Goal: Task Accomplishment & Management: Use online tool/utility

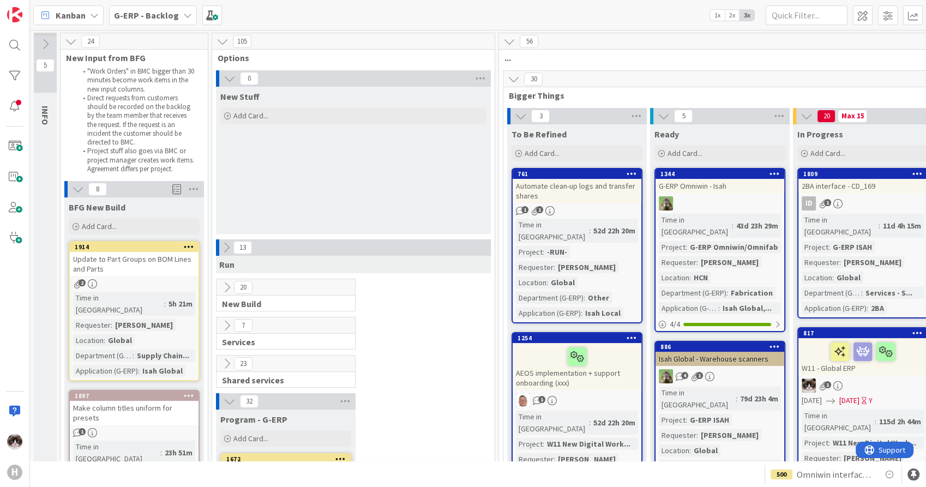
click at [219, 248] on button at bounding box center [226, 248] width 14 height 14
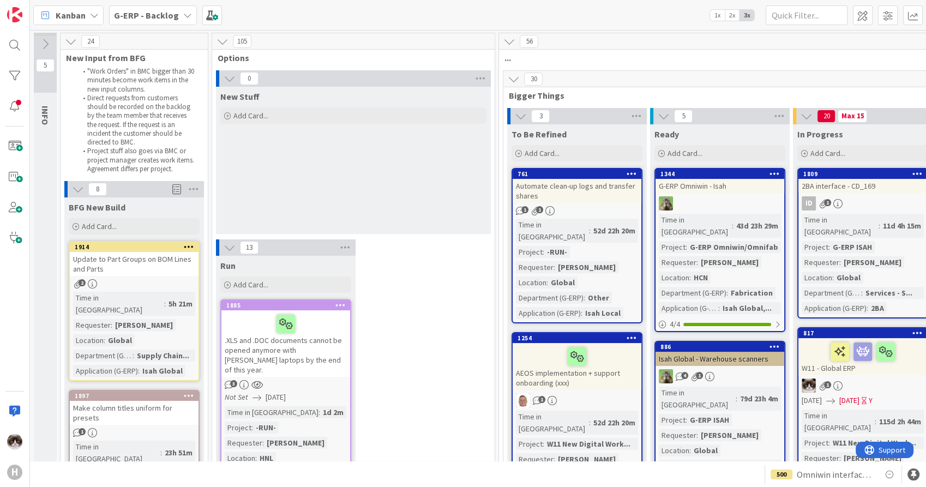
click at [235, 248] on icon at bounding box center [230, 248] width 12 height 12
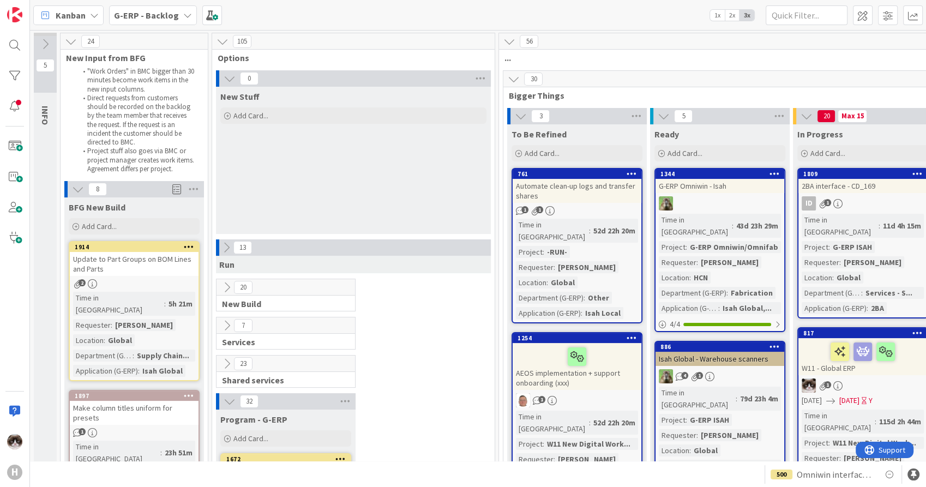
click at [223, 288] on icon at bounding box center [227, 287] width 12 height 12
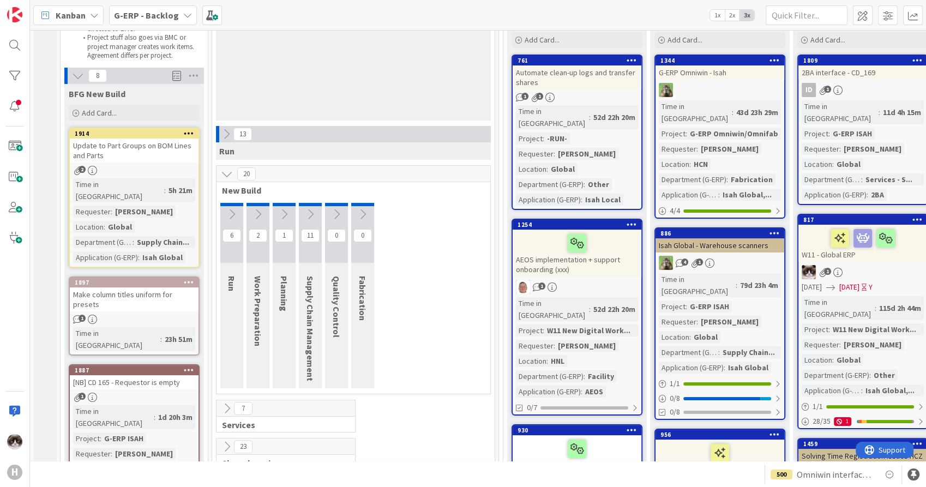
scroll to position [121, 0]
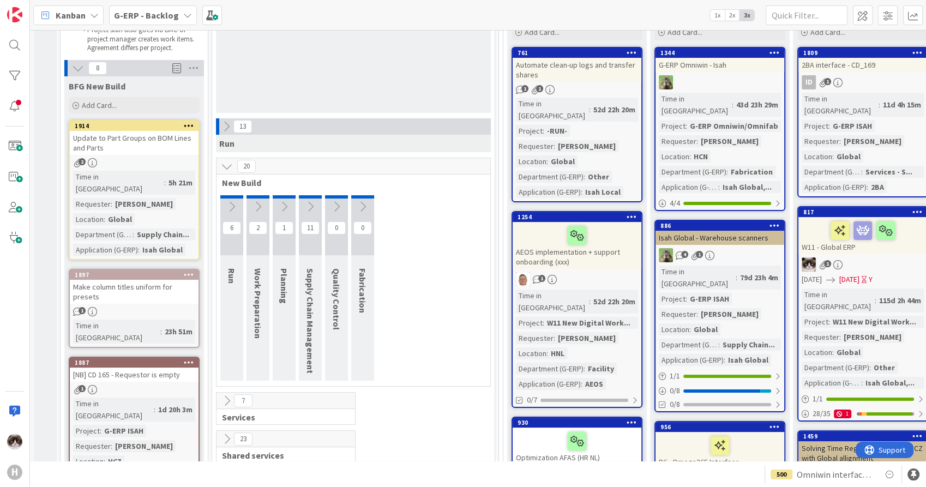
click at [307, 208] on icon at bounding box center [310, 207] width 12 height 12
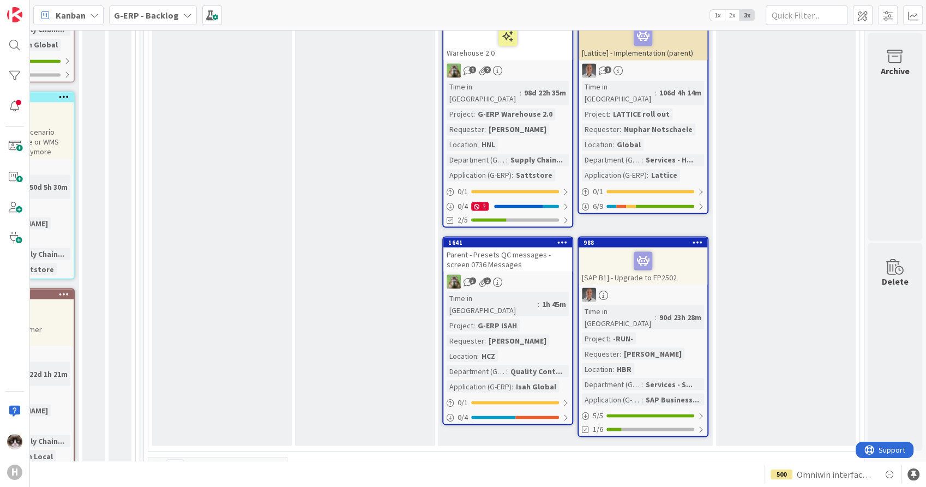
scroll to position [1878, 368]
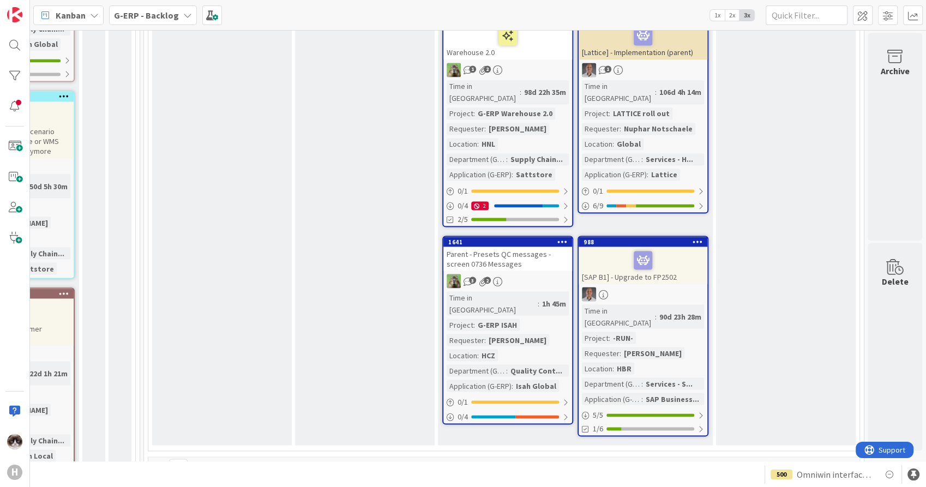
scroll to position [1999, 368]
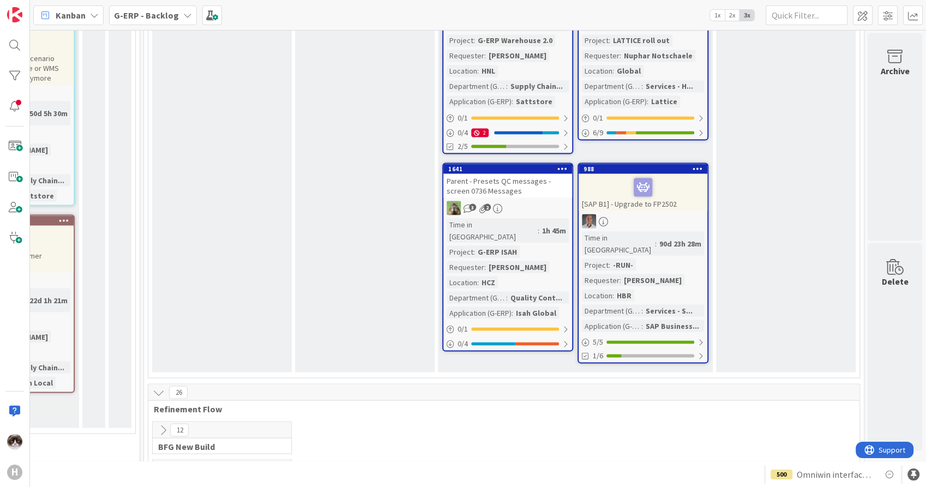
click at [157, 424] on icon at bounding box center [163, 430] width 12 height 12
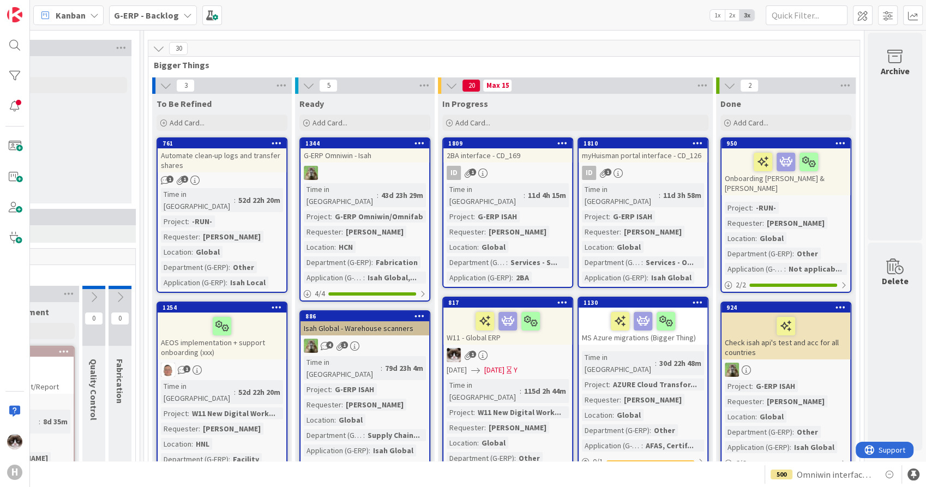
scroll to position [0, 368]
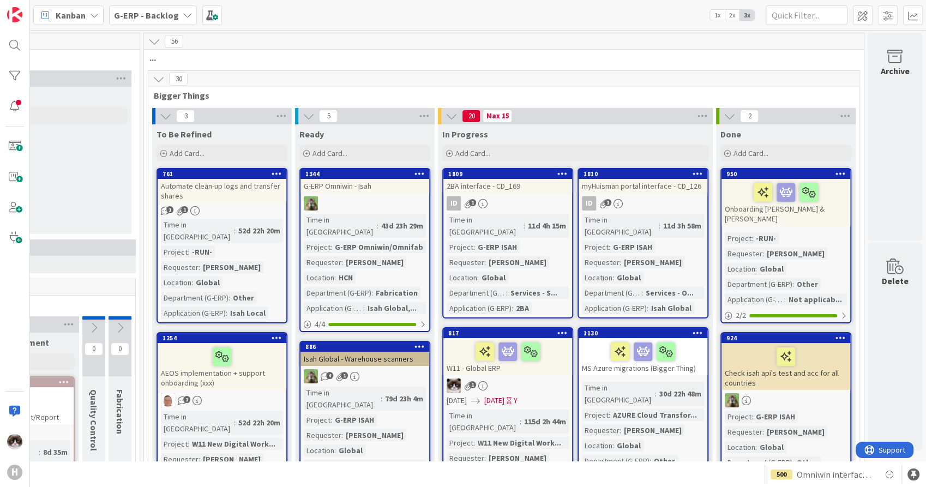
click at [158, 14] on b "G-ERP - Backlog" at bounding box center [146, 15] width 65 height 11
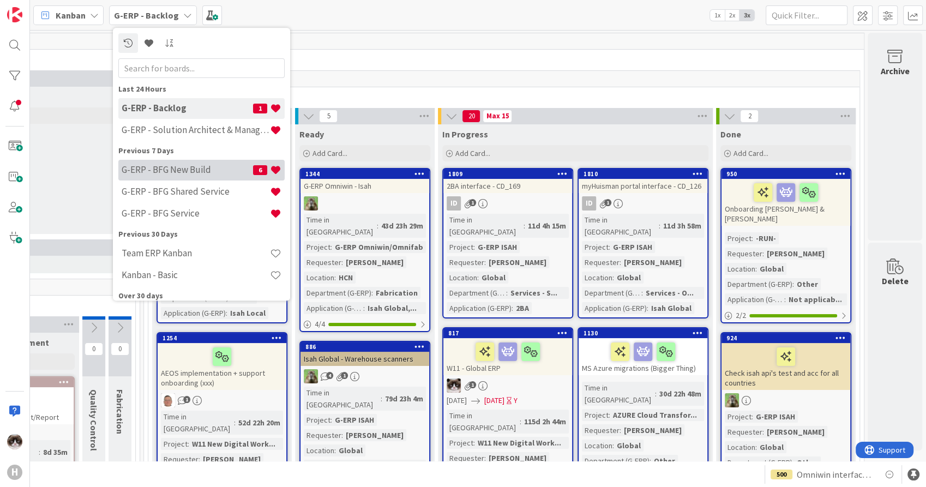
click at [187, 168] on h4 "G-ERP - BFG New Build" at bounding box center [187, 170] width 131 height 11
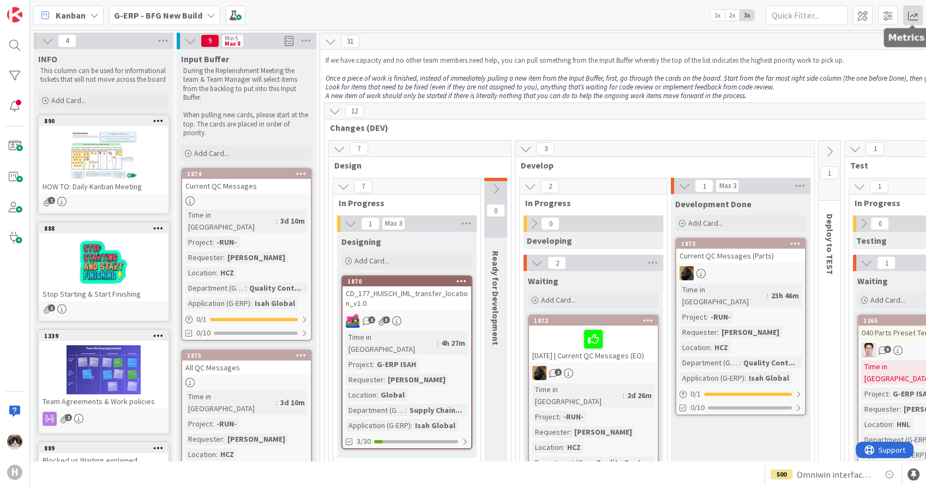
click at [904, 21] on span at bounding box center [913, 15] width 20 height 20
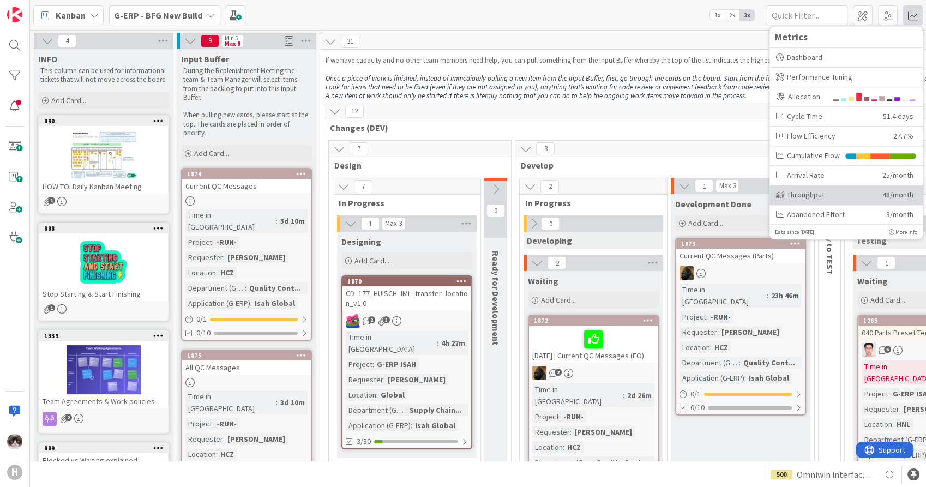
click at [836, 198] on div "Throughput" at bounding box center [825, 194] width 98 height 11
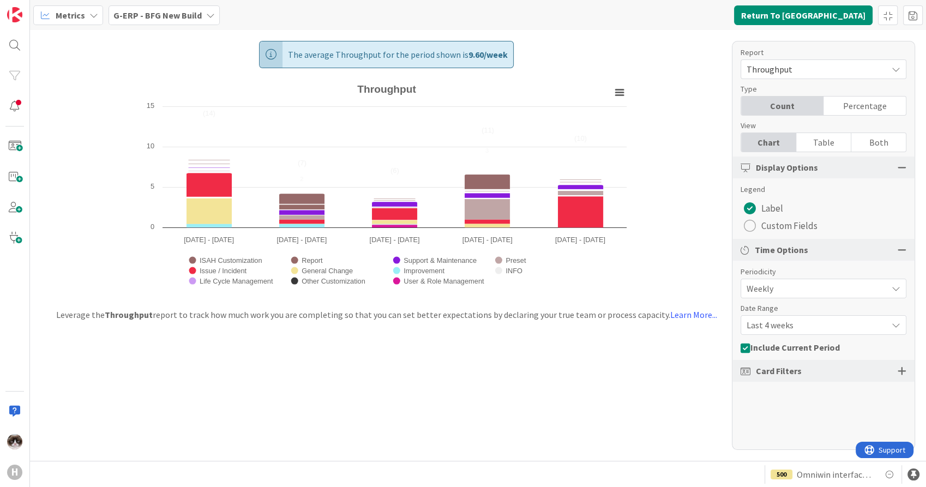
click at [800, 328] on span "Last 4 weeks" at bounding box center [814, 324] width 135 height 15
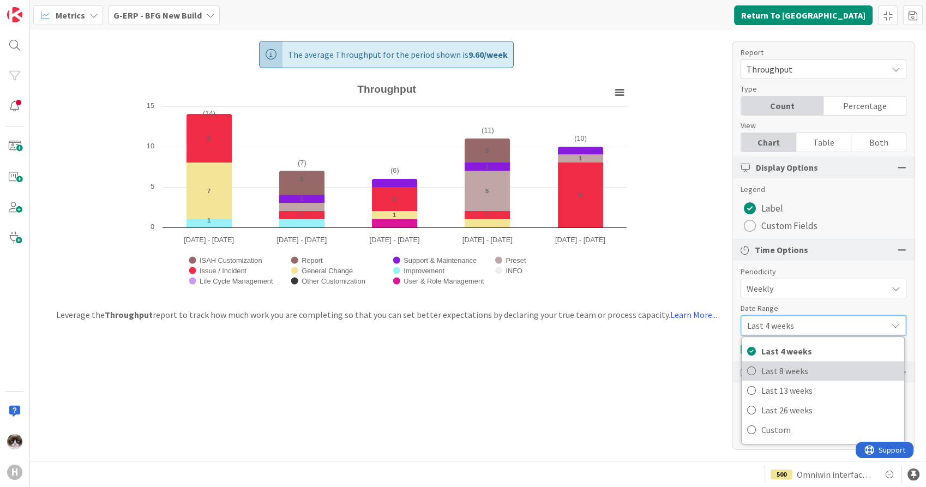
drag, startPoint x: 794, startPoint y: 369, endPoint x: 779, endPoint y: 355, distance: 20.4
click at [794, 369] on span "Last 8 weeks" at bounding box center [829, 371] width 137 height 16
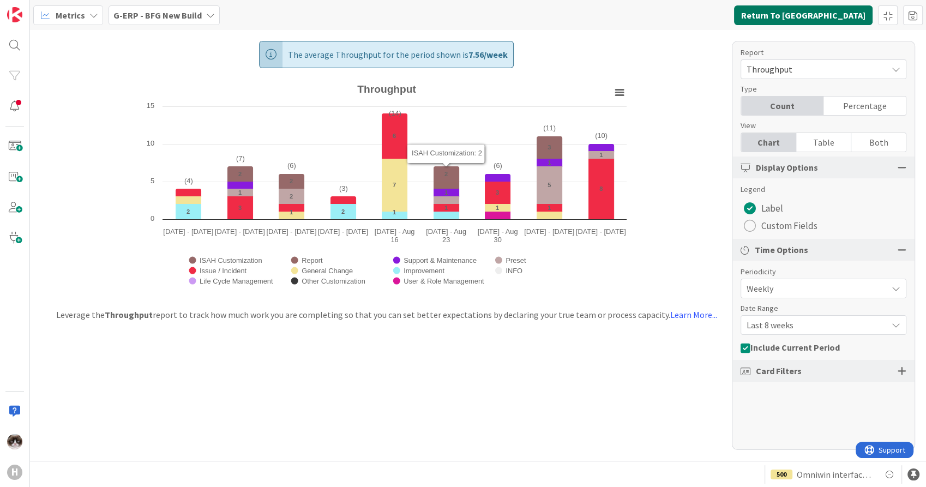
click at [835, 13] on button "Return To [GEOGRAPHIC_DATA]" at bounding box center [803, 15] width 139 height 20
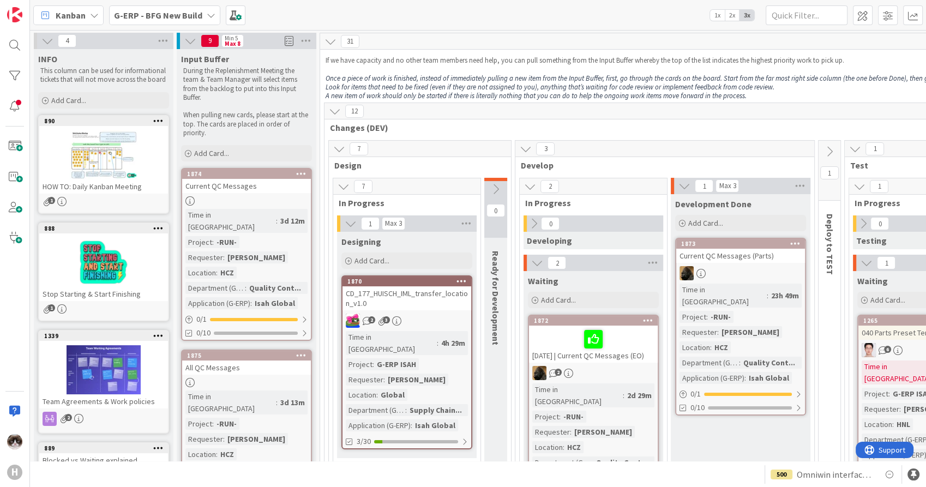
click at [209, 17] on icon at bounding box center [211, 15] width 9 height 9
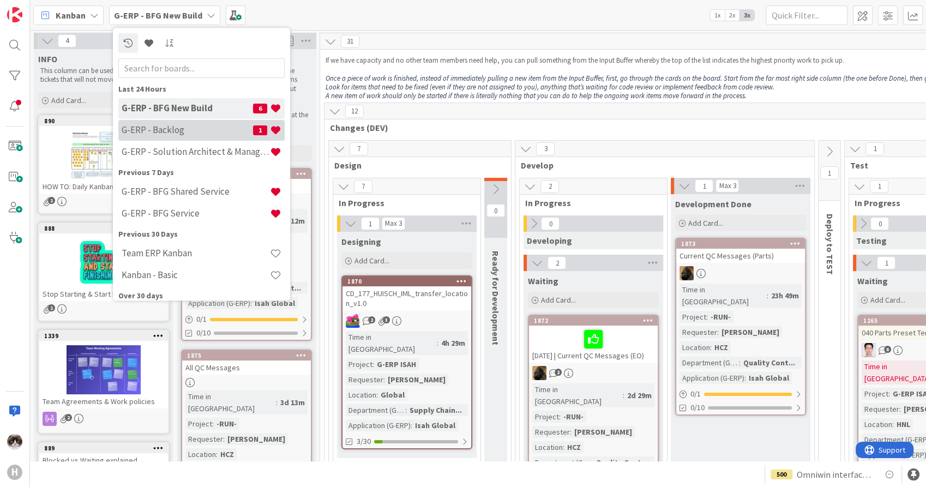
click at [191, 134] on h4 "G-ERP - Backlog" at bounding box center [187, 130] width 131 height 11
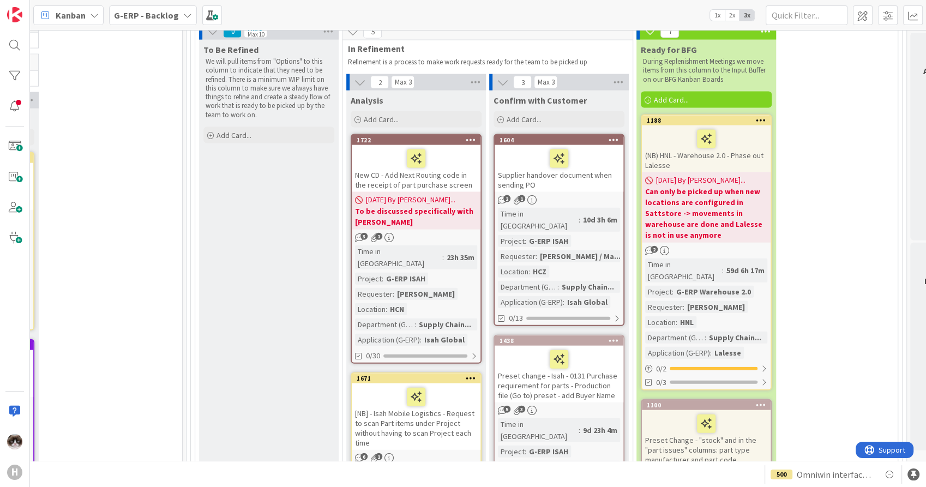
scroll to position [2666, 317]
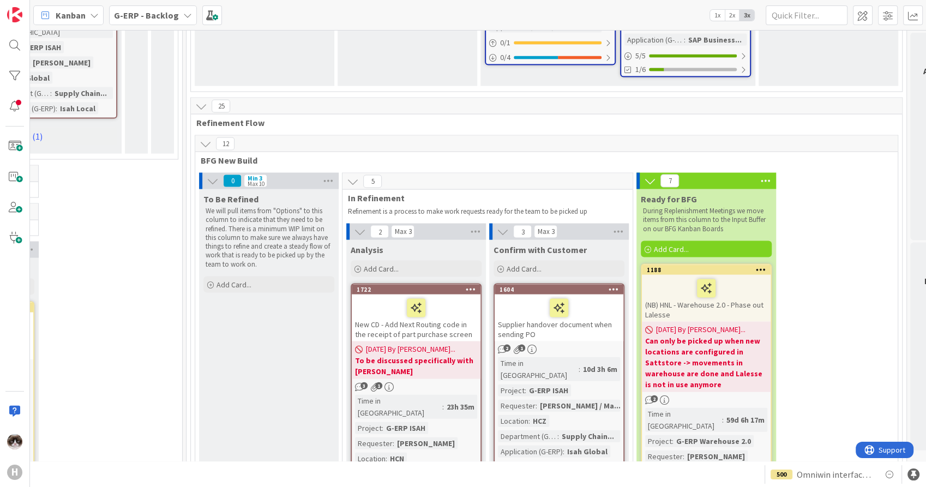
scroll to position [2242, 317]
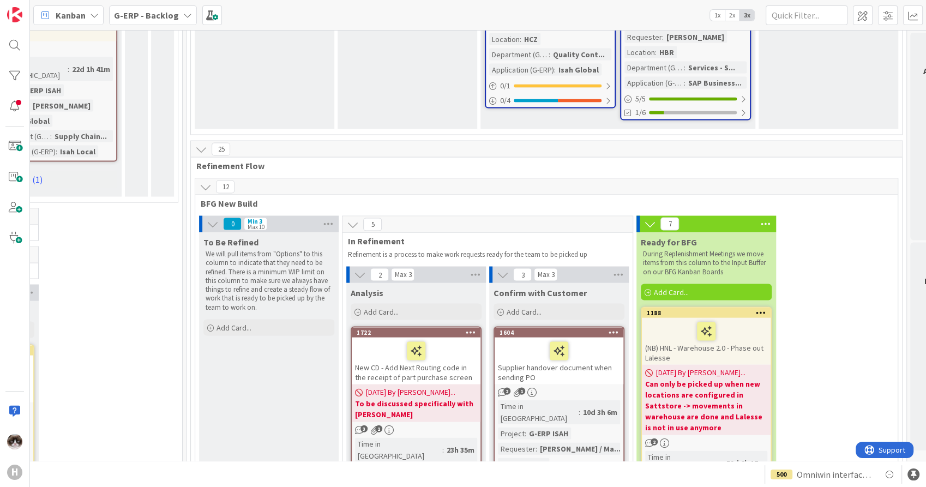
click at [560, 338] on div "Supplier handover document when sending PO" at bounding box center [559, 361] width 129 height 47
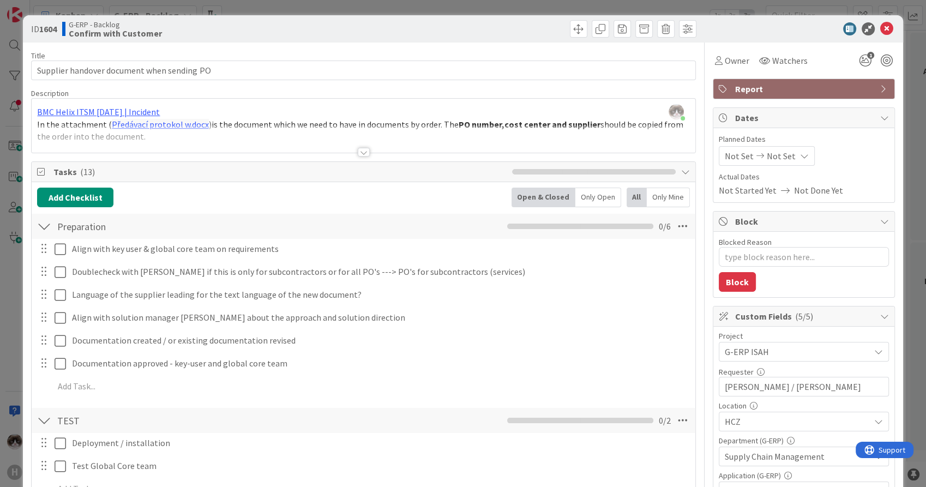
click at [358, 154] on div at bounding box center [364, 152] width 12 height 9
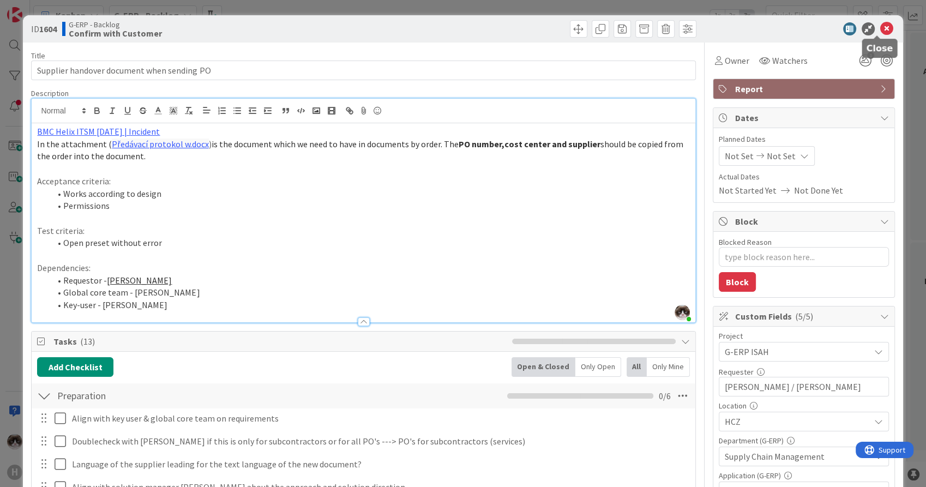
click at [881, 29] on icon at bounding box center [886, 28] width 13 height 13
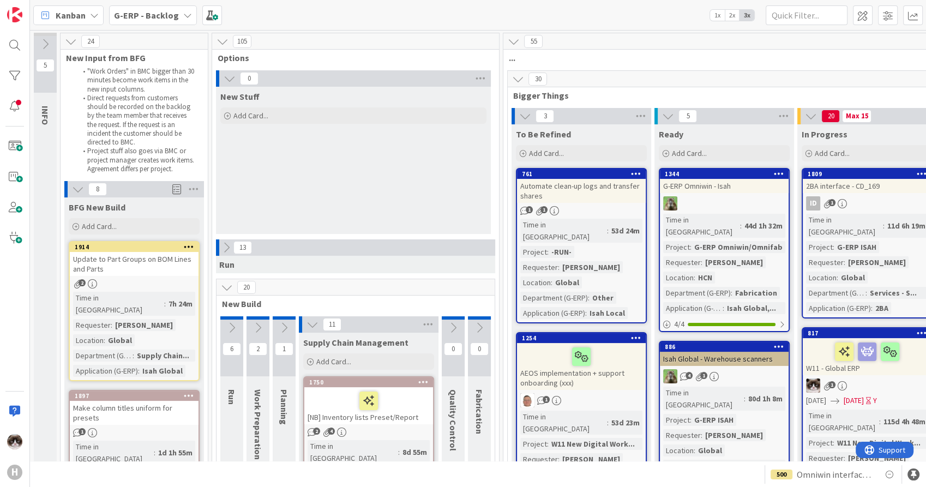
click at [228, 75] on icon at bounding box center [230, 79] width 12 height 12
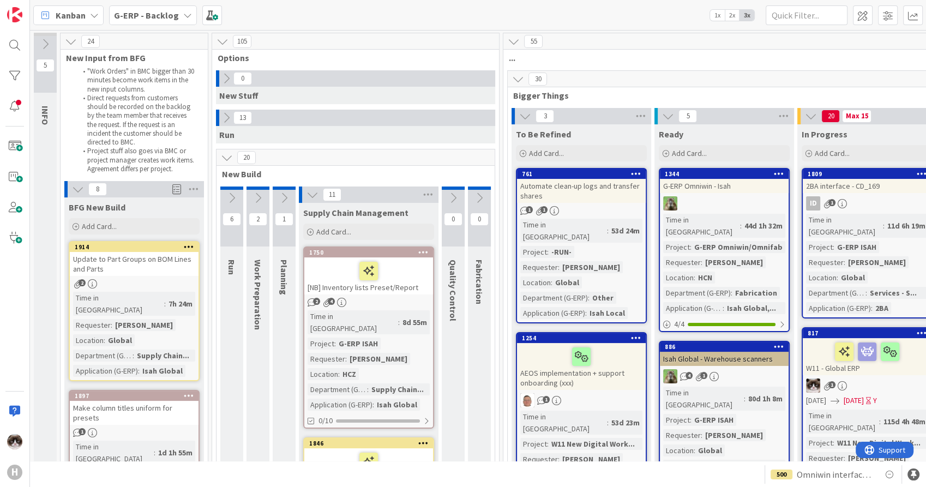
click at [232, 76] on icon at bounding box center [226, 79] width 12 height 12
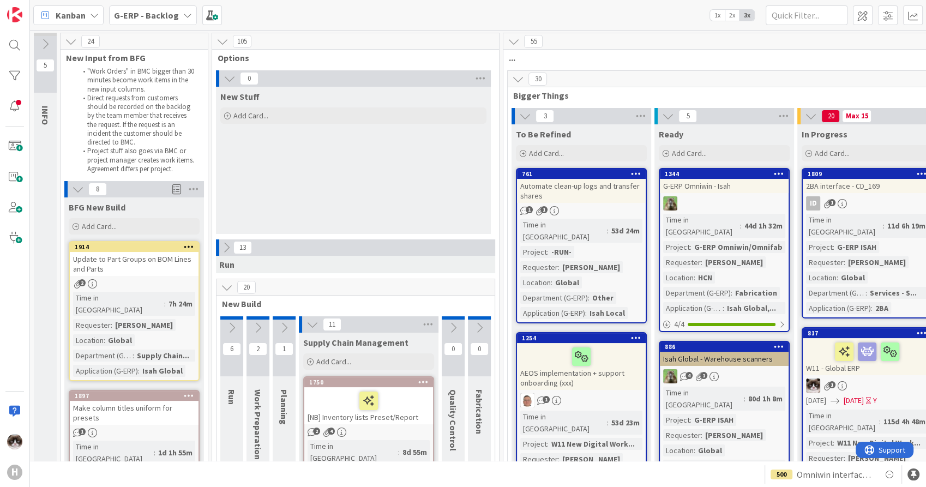
click at [225, 249] on icon at bounding box center [226, 248] width 12 height 12
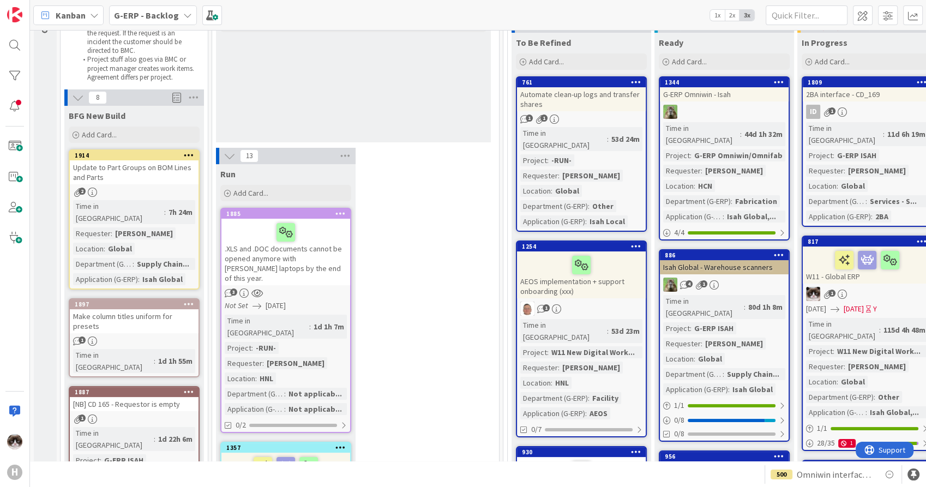
scroll to position [61, 0]
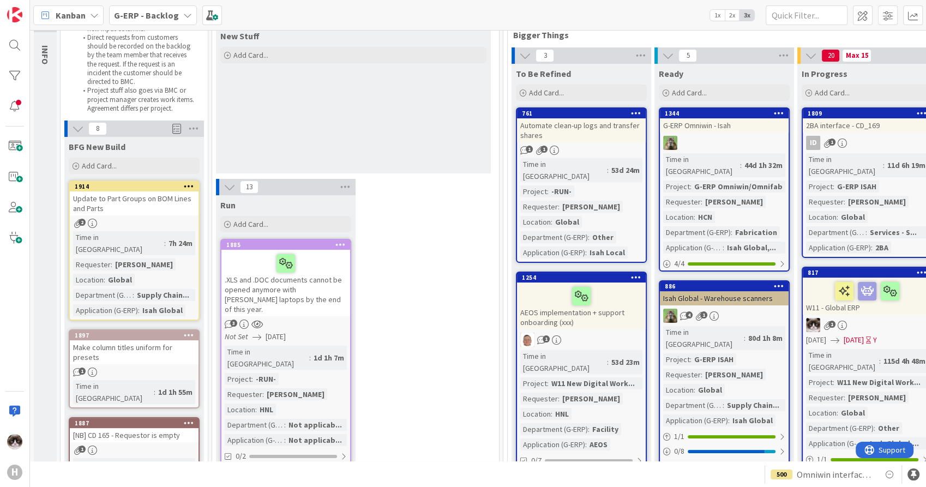
click at [227, 184] on icon at bounding box center [230, 187] width 12 height 12
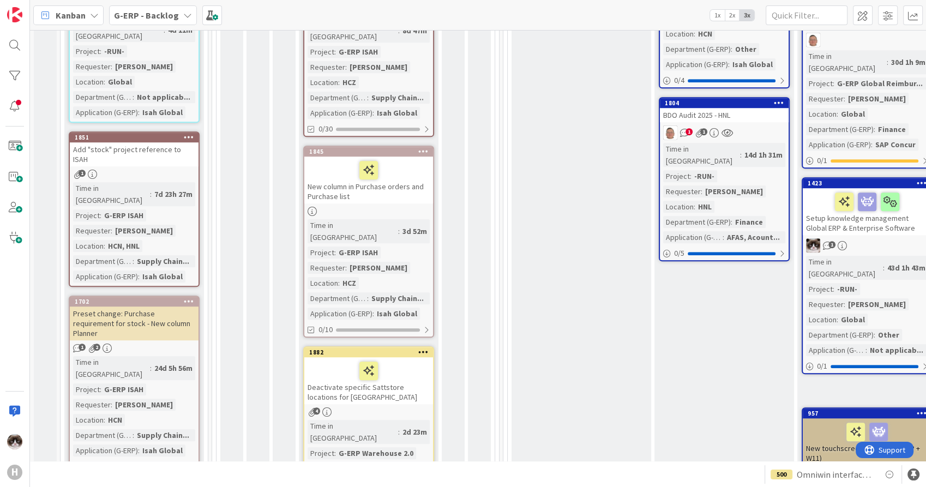
scroll to position [788, 0]
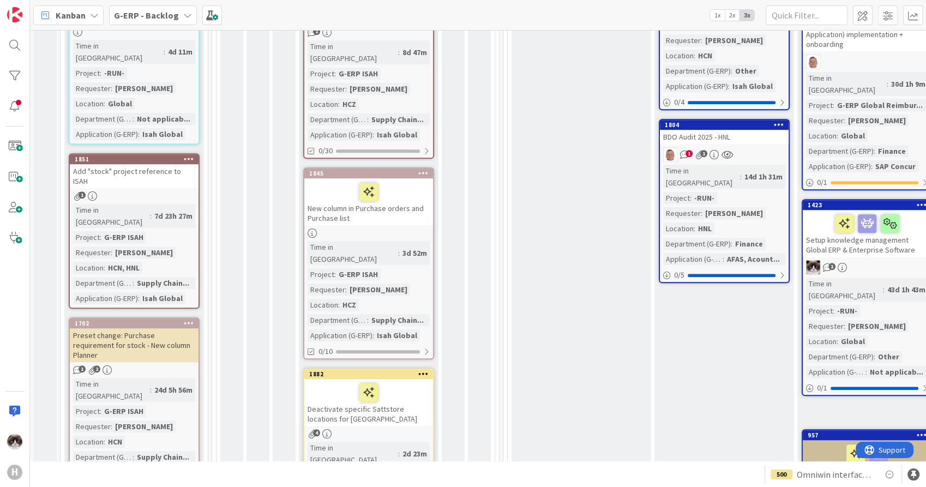
click at [185, 378] on div "Time in Column : 24d 5h 56m Project : G-ERP ISAH Requester : [PERSON_NAME] Loca…" at bounding box center [134, 428] width 122 height 100
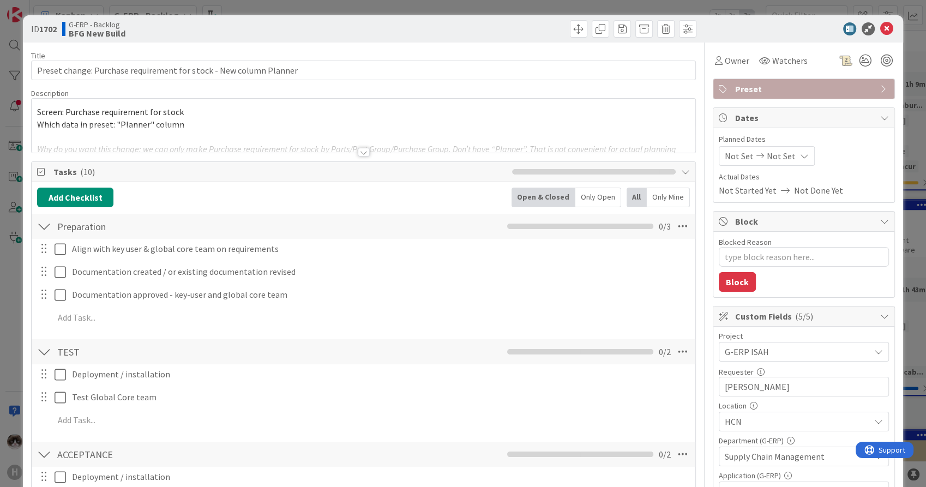
click at [361, 154] on div at bounding box center [364, 152] width 12 height 9
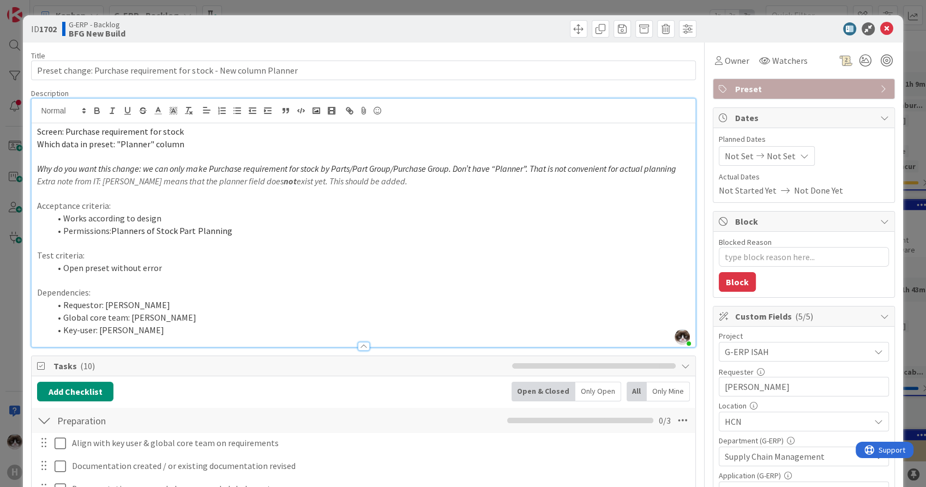
click at [268, 311] on li "Requestor: [PERSON_NAME]" at bounding box center [369, 305] width 639 height 13
drag, startPoint x: 175, startPoint y: 347, endPoint x: 138, endPoint y: 321, distance: 45.3
click at [138, 321] on div "Description [PERSON_NAME] just joined Screen: Purchase requirement for stock Wh…" at bounding box center [363, 217] width 664 height 259
drag, startPoint x: 127, startPoint y: 340, endPoint x: 41, endPoint y: 123, distance: 233.9
click at [41, 123] on div "Screen: Purchase requirement for stock Which data in preset: "Planner" column W…" at bounding box center [363, 235] width 663 height 224
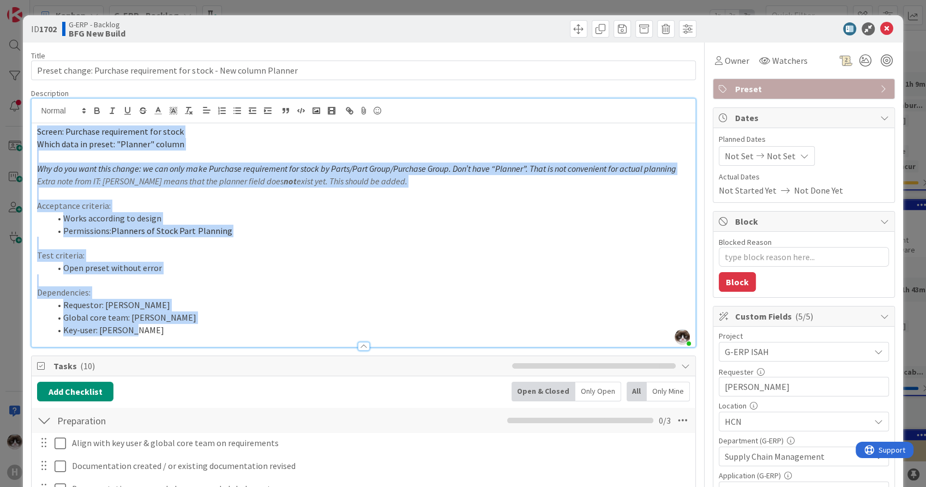
drag, startPoint x: 38, startPoint y: 129, endPoint x: 133, endPoint y: 345, distance: 235.7
click at [133, 345] on div "Screen: Purchase requirement for stock Which data in preset: "Planner" column W…" at bounding box center [363, 235] width 663 height 224
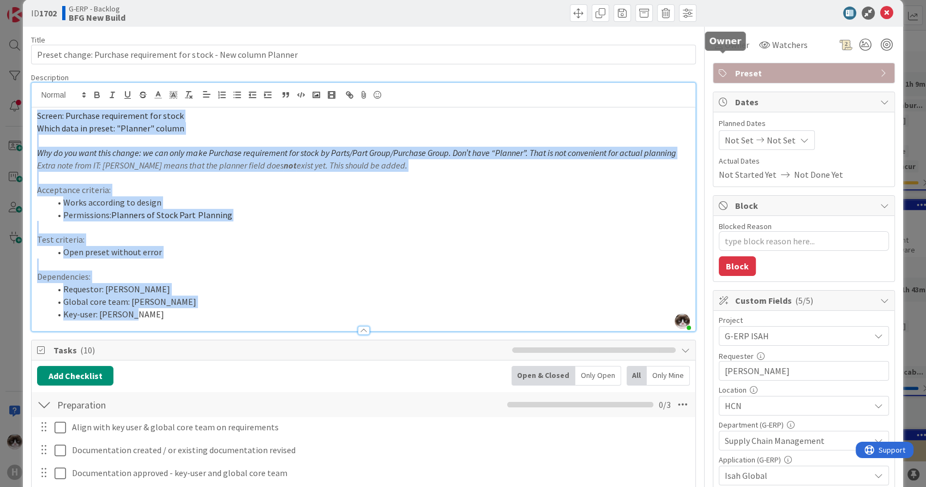
scroll to position [61, 0]
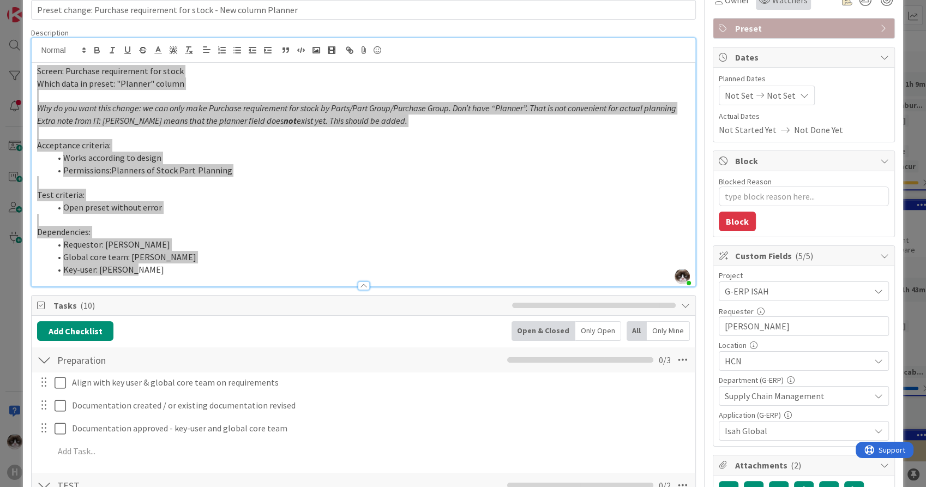
type textarea "x"
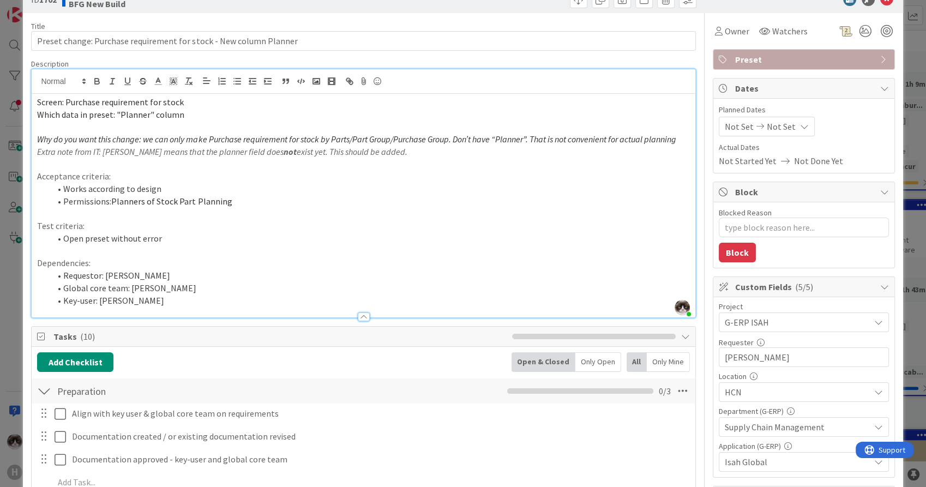
scroll to position [0, 0]
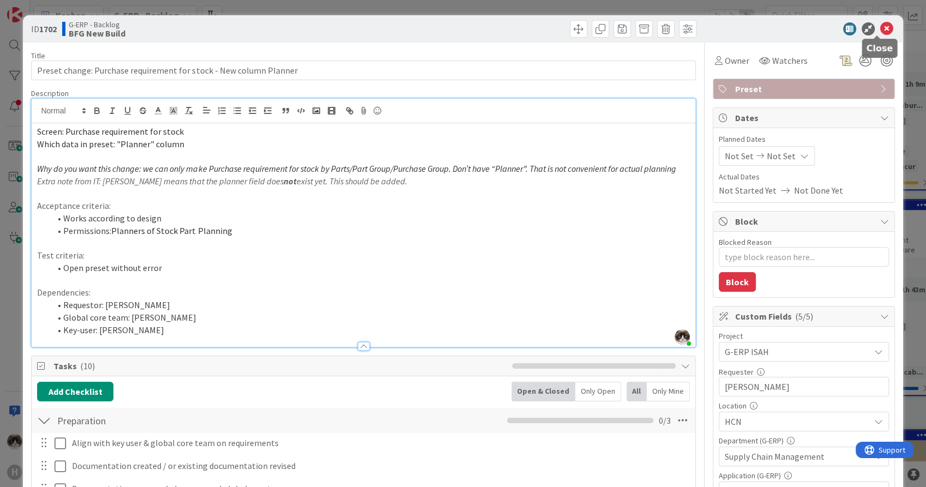
click at [880, 32] on icon at bounding box center [886, 28] width 13 height 13
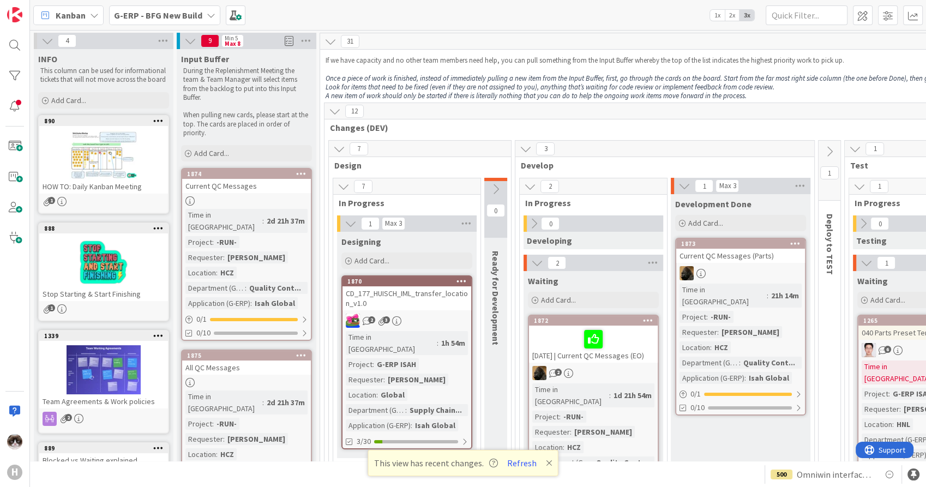
click at [193, 10] on b "G-ERP - BFG New Build" at bounding box center [158, 15] width 88 height 11
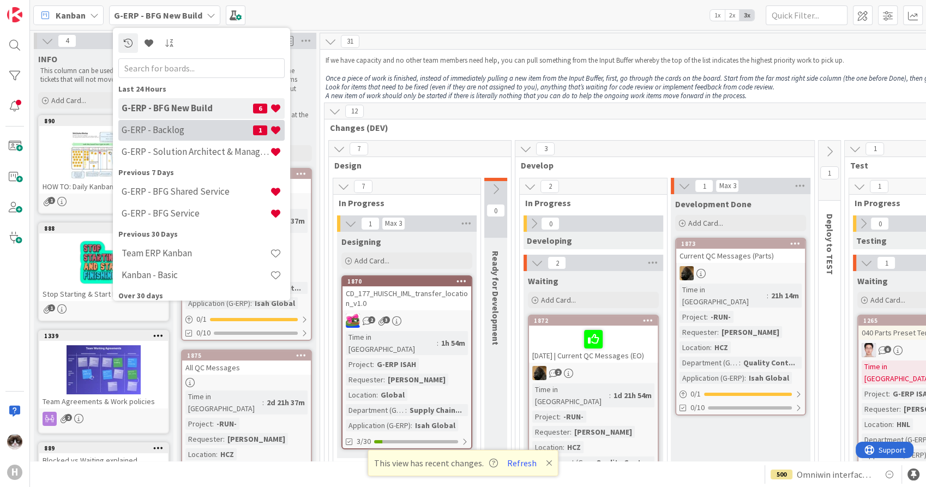
click at [181, 131] on h4 "G-ERP - Backlog" at bounding box center [187, 130] width 131 height 11
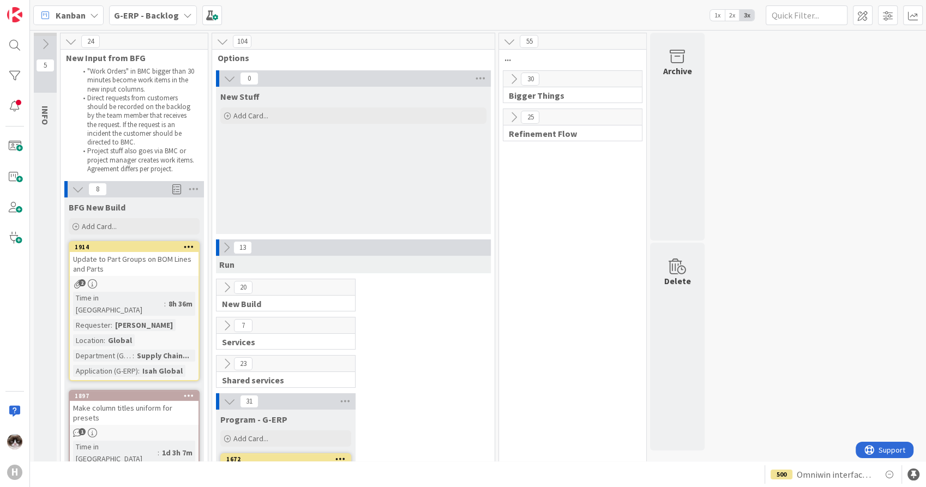
click at [513, 80] on icon at bounding box center [514, 79] width 12 height 12
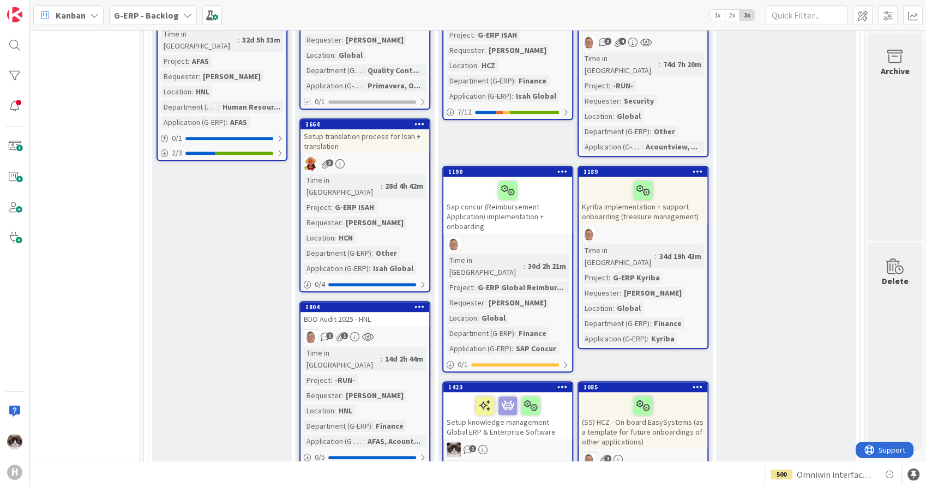
scroll to position [606, 364]
click at [398, 329] on div "1 1" at bounding box center [365, 336] width 129 height 14
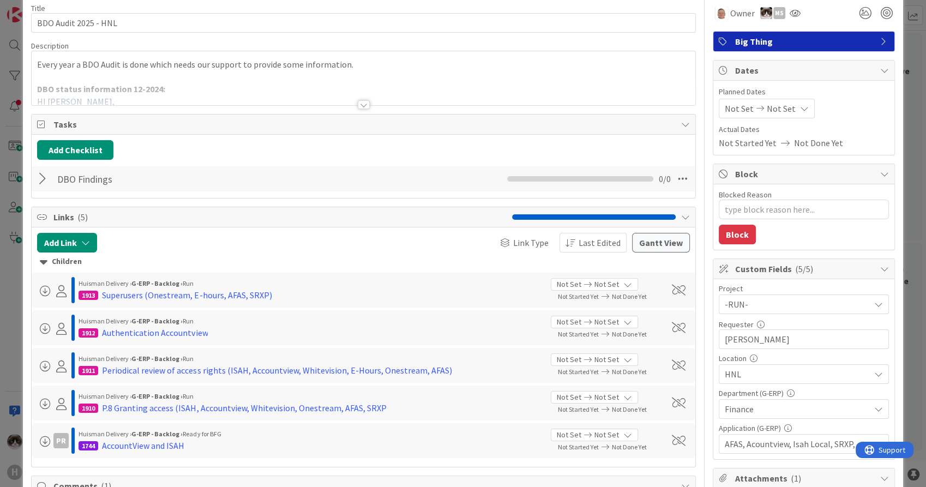
scroll to position [61, 0]
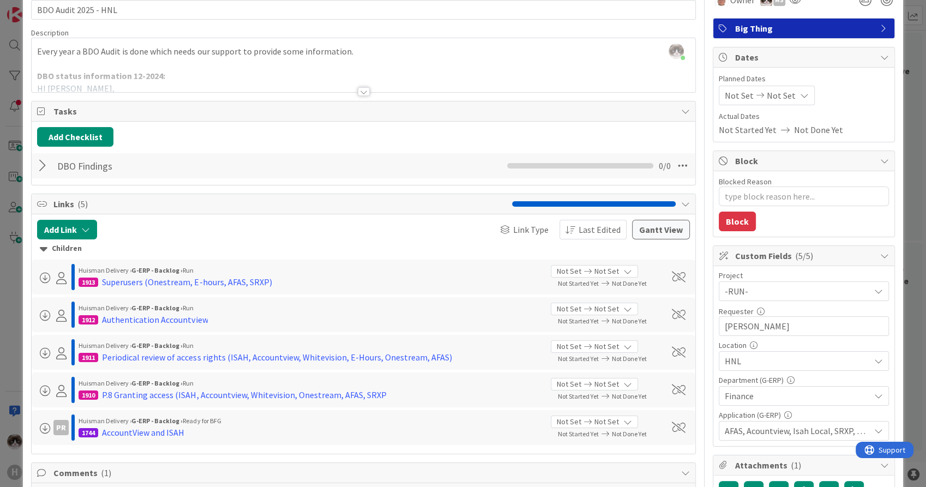
click at [764, 293] on span "-RUN-" at bounding box center [795, 291] width 140 height 15
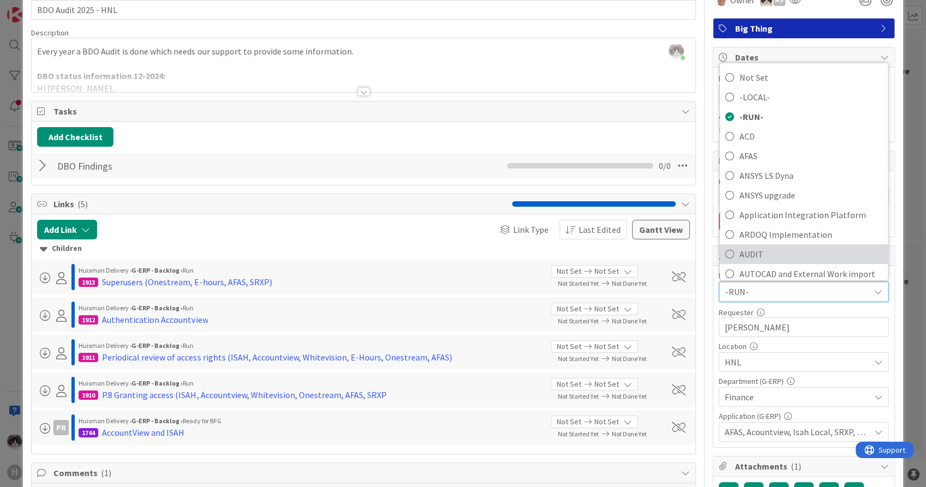
click at [772, 248] on span "AUDIT" at bounding box center [811, 254] width 143 height 16
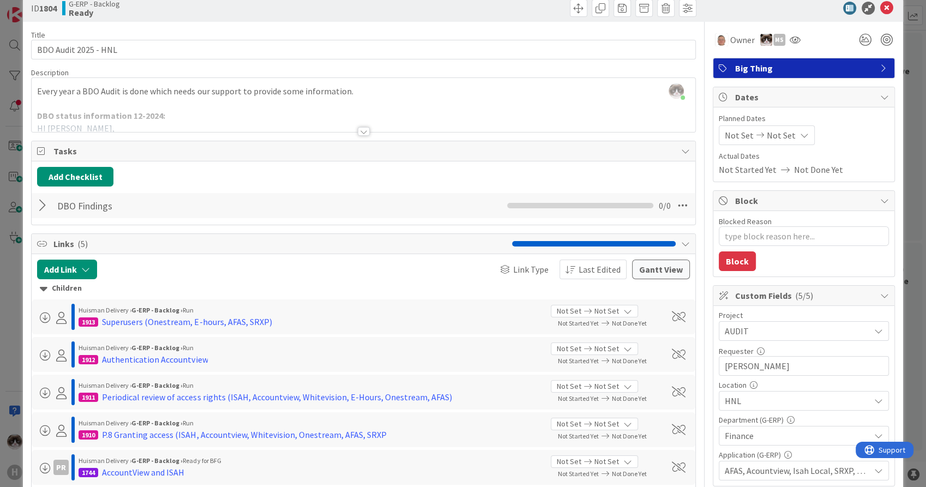
scroll to position [0, 0]
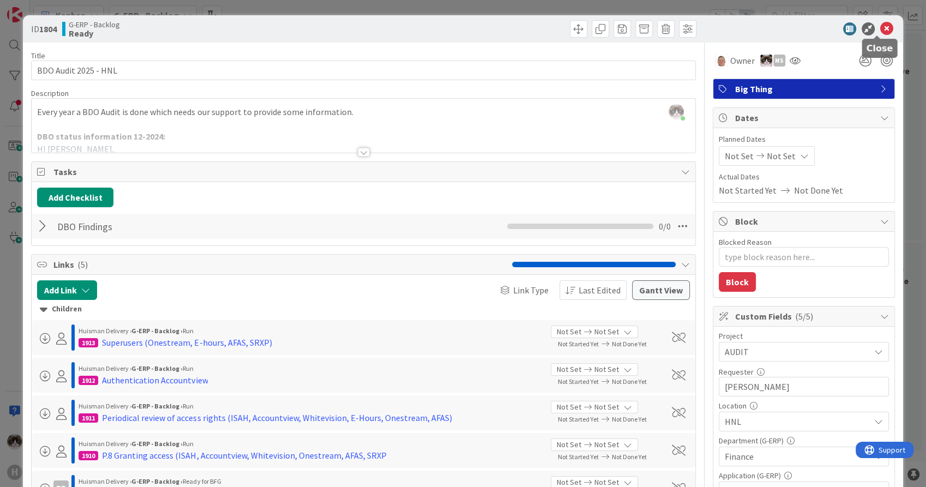
click at [880, 26] on icon at bounding box center [886, 28] width 13 height 13
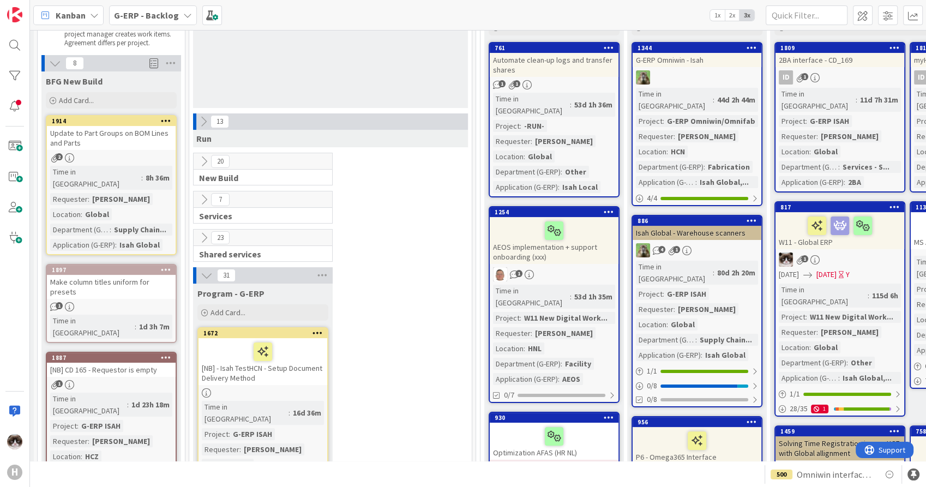
scroll to position [121, 23]
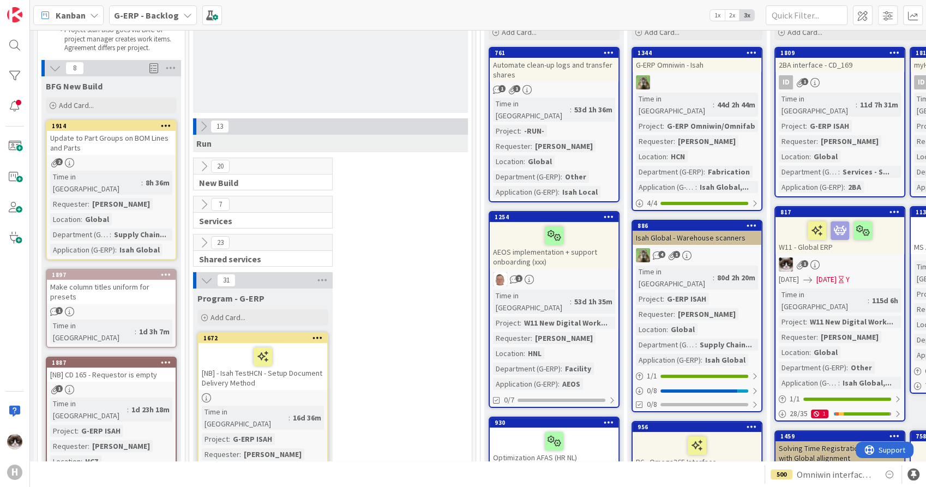
click at [202, 240] on icon at bounding box center [204, 243] width 12 height 12
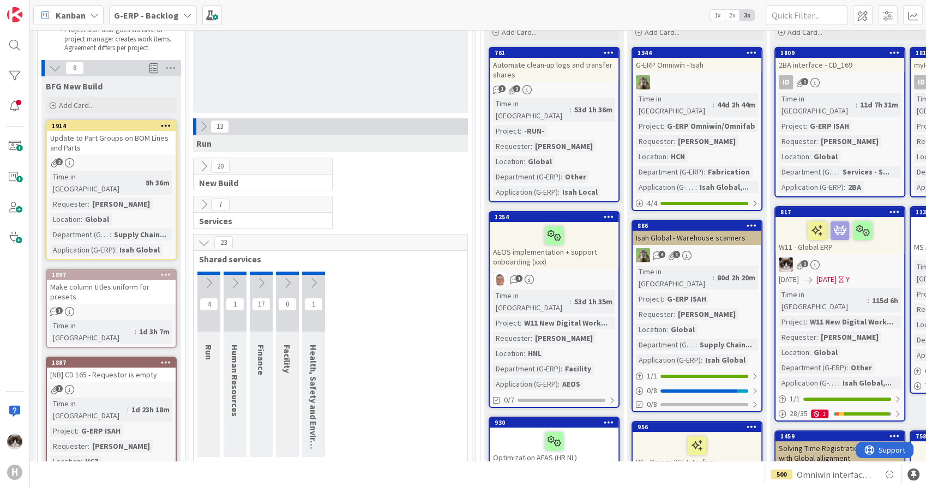
click at [202, 240] on icon at bounding box center [204, 243] width 12 height 12
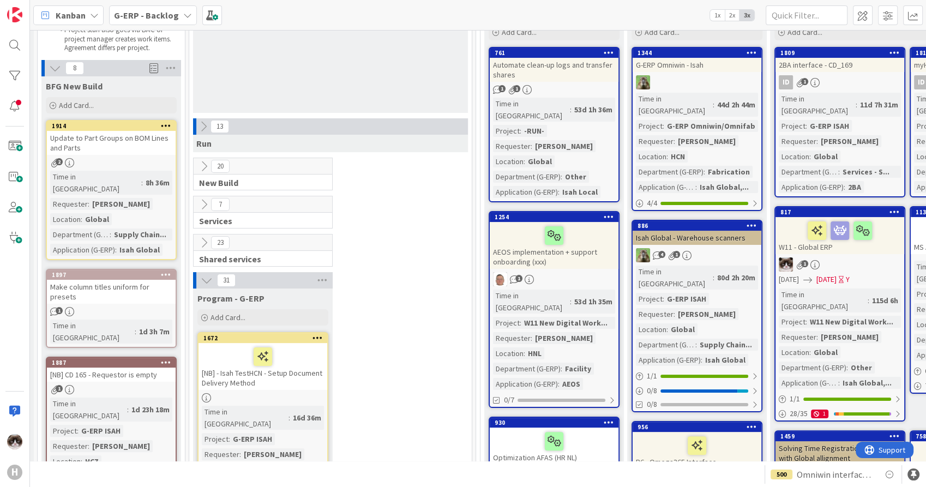
click at [206, 241] on icon at bounding box center [204, 243] width 12 height 12
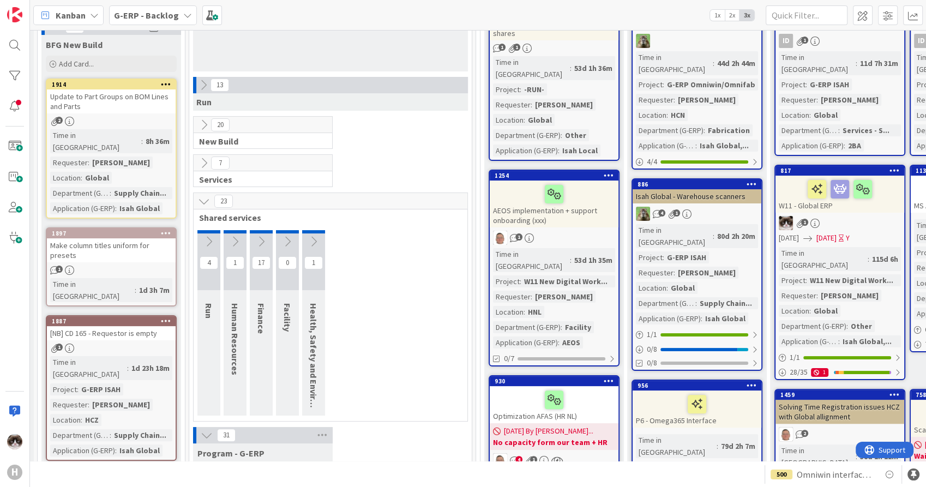
scroll to position [182, 23]
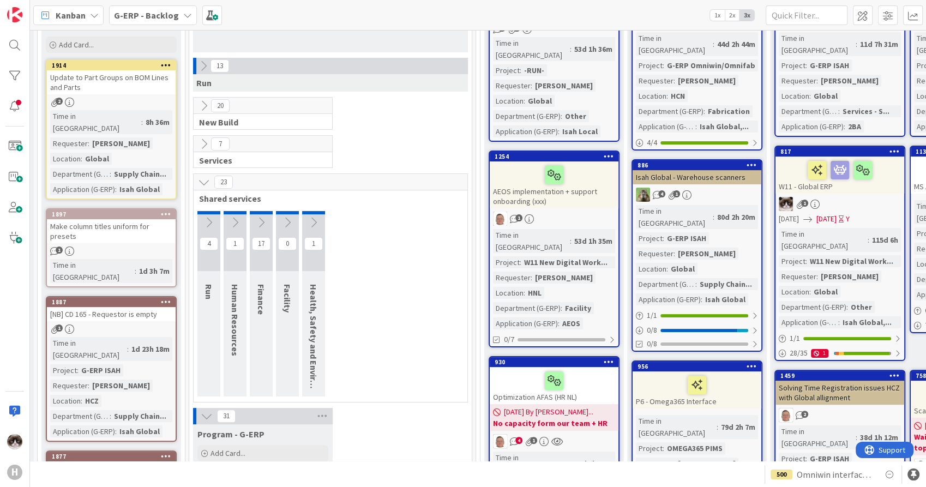
click at [208, 223] on icon at bounding box center [209, 223] width 12 height 12
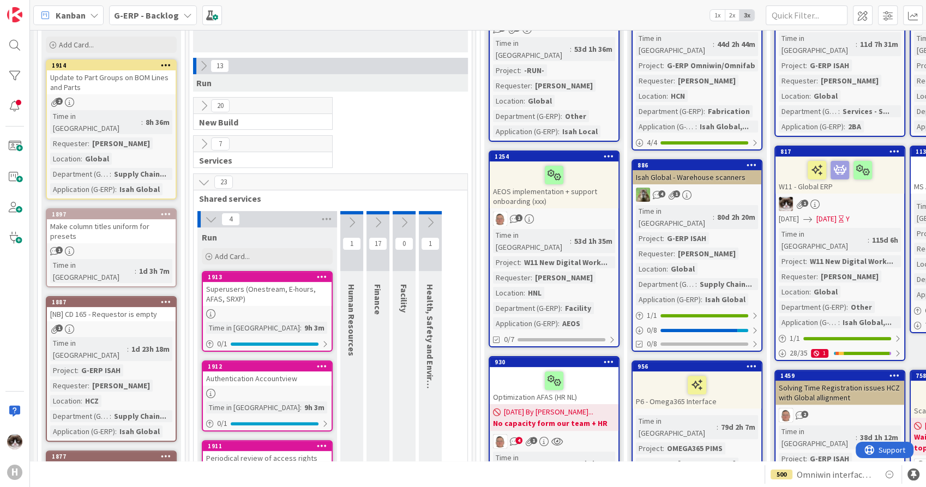
click at [286, 302] on div "Superusers (Onestream, E-hours, AFAS, SRXP)" at bounding box center [267, 294] width 129 height 24
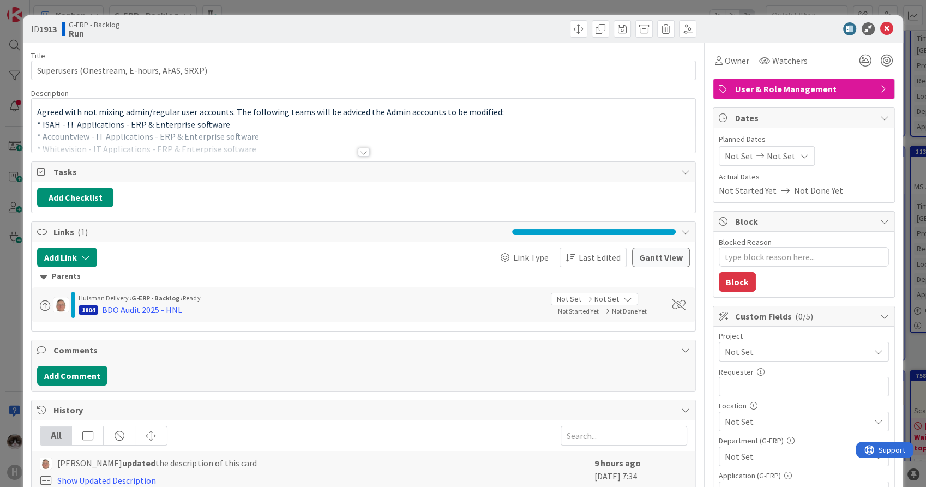
click at [768, 355] on span "Not Set" at bounding box center [795, 351] width 140 height 15
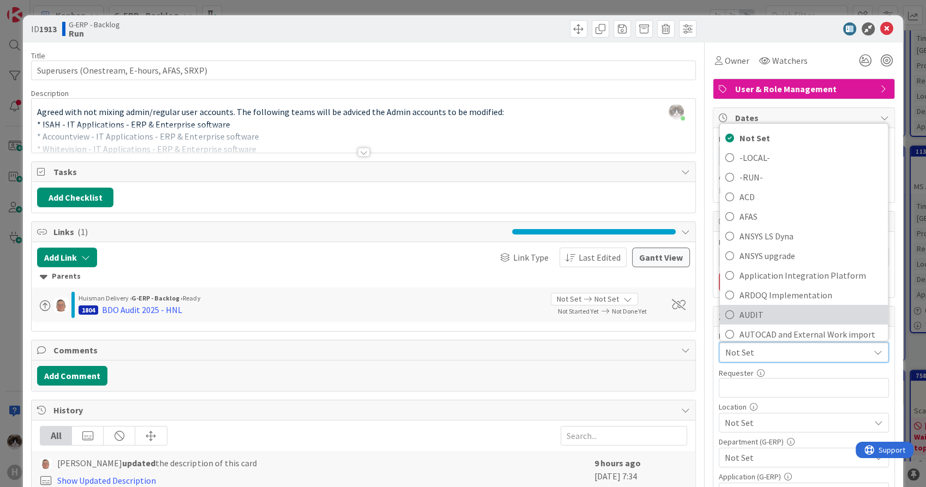
click at [764, 318] on span "AUDIT" at bounding box center [811, 315] width 143 height 16
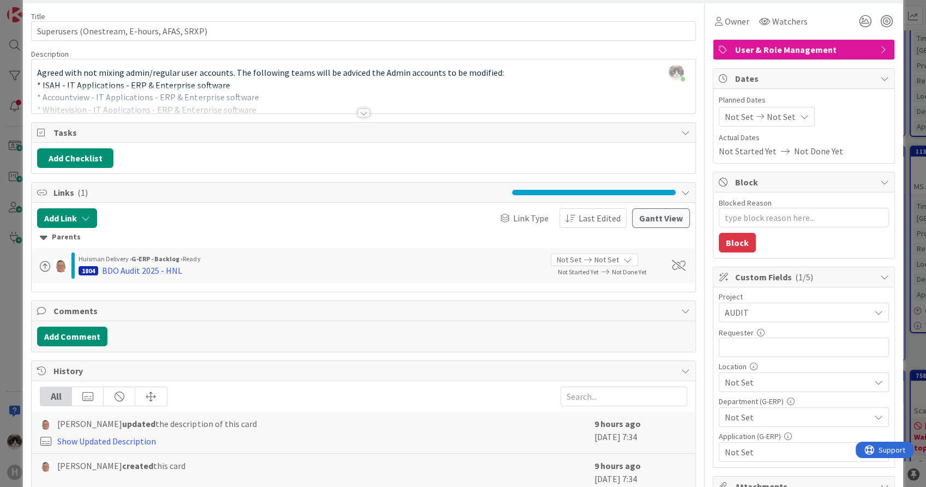
scroll to position [61, 0]
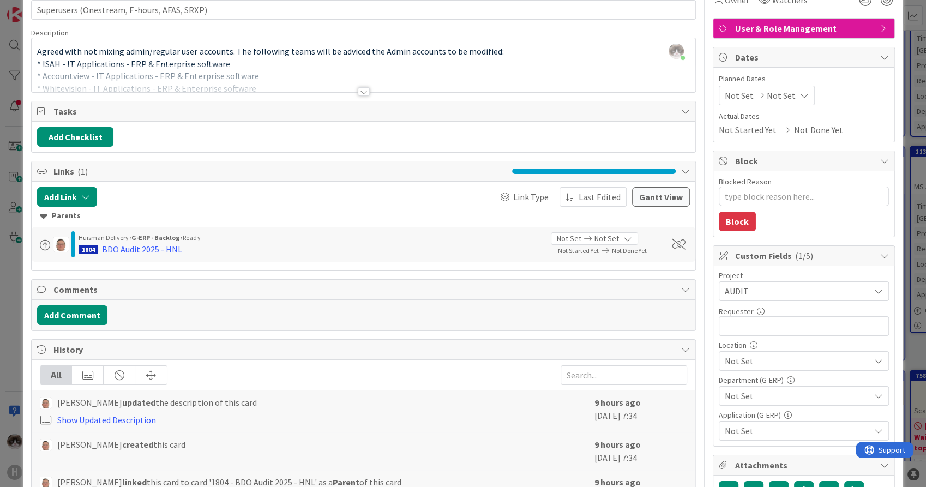
click at [779, 292] on span "AUDIT" at bounding box center [795, 291] width 140 height 15
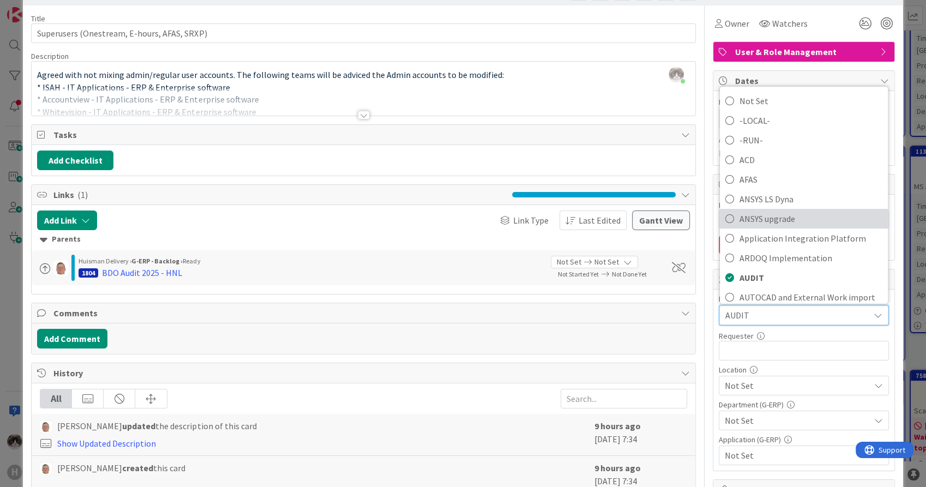
scroll to position [0, 0]
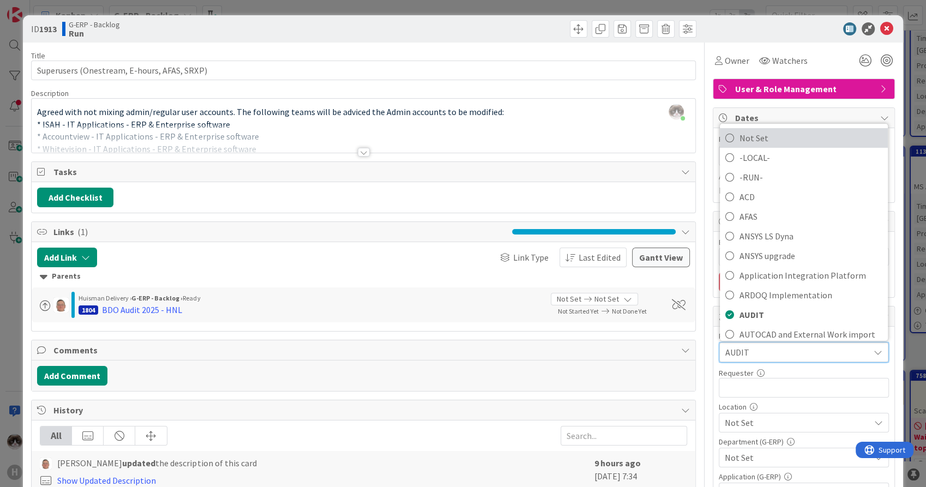
click at [774, 138] on span "Not Set" at bounding box center [811, 138] width 143 height 16
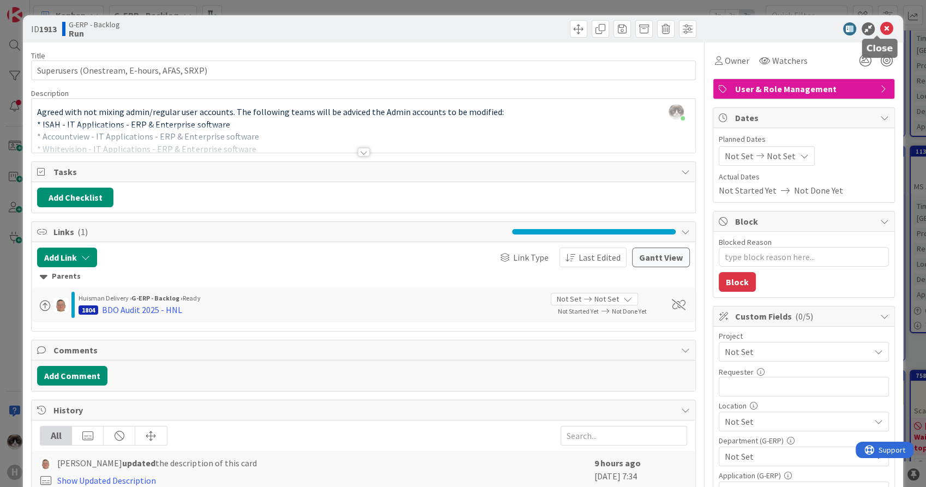
click at [880, 22] on icon at bounding box center [886, 28] width 13 height 13
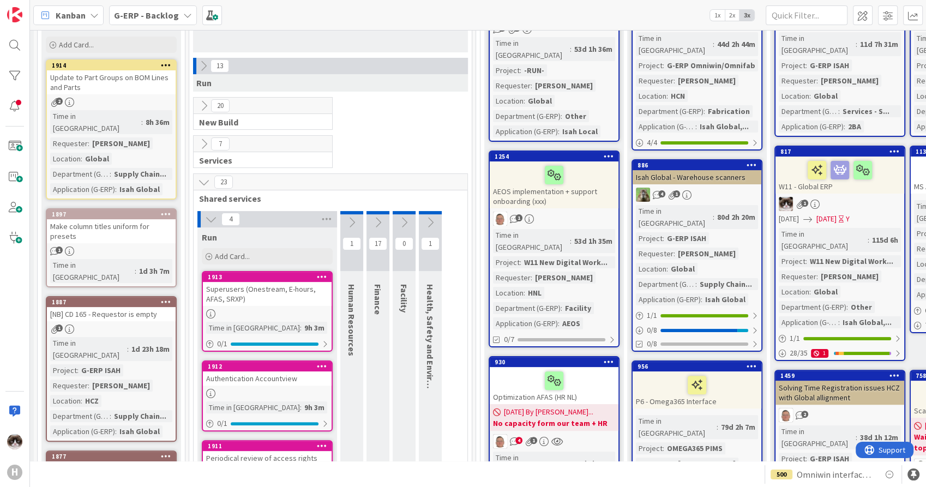
click at [403, 146] on div "7 Services" at bounding box center [330, 154] width 278 height 38
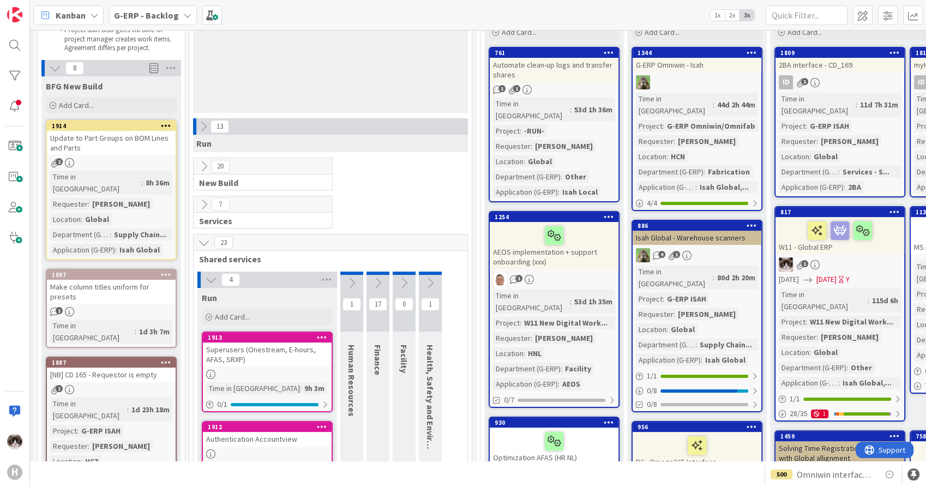
click at [157, 8] on div "G-ERP - Backlog" at bounding box center [153, 15] width 88 height 20
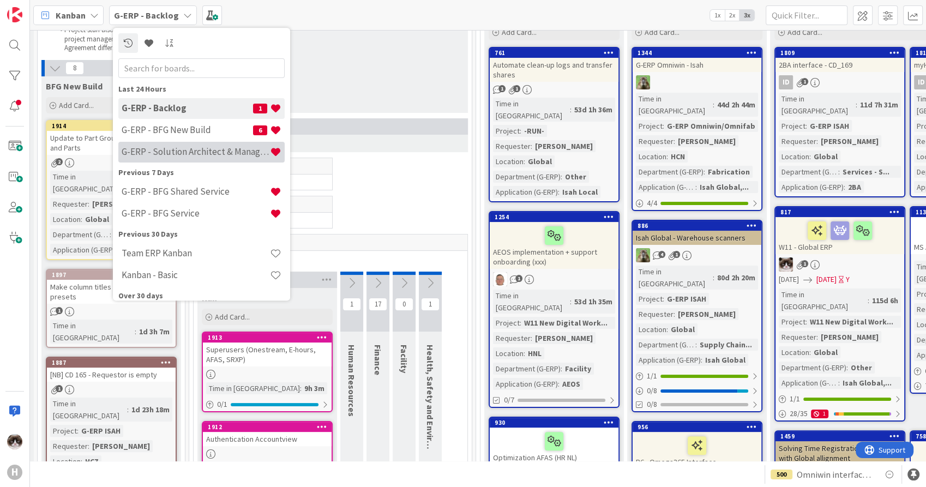
click at [218, 144] on div "G-ERP - Solution Architect & Management" at bounding box center [201, 152] width 166 height 21
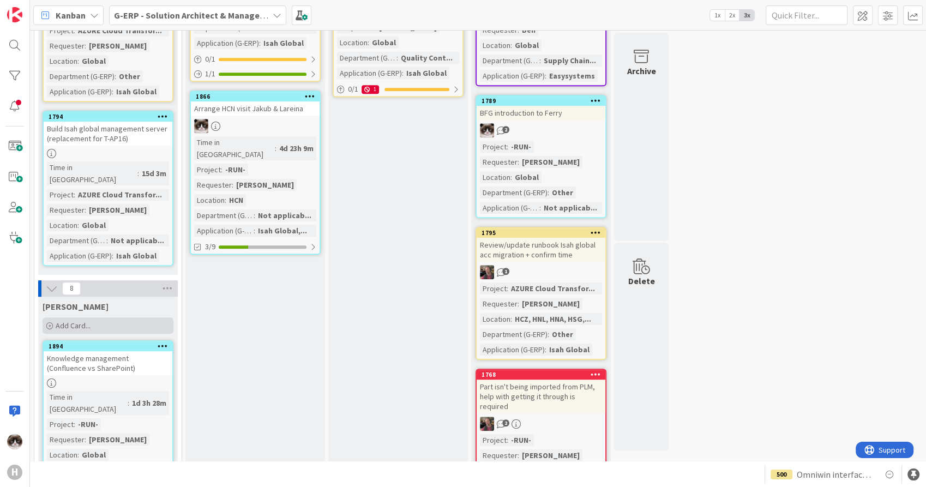
click at [92, 317] on div "Add Card..." at bounding box center [108, 325] width 131 height 16
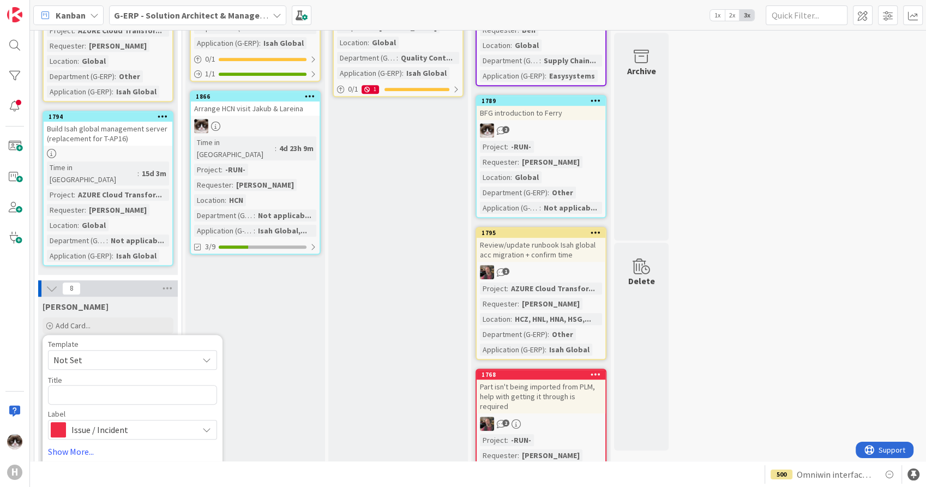
click at [117, 422] on span "Issue / Incident" at bounding box center [131, 429] width 121 height 15
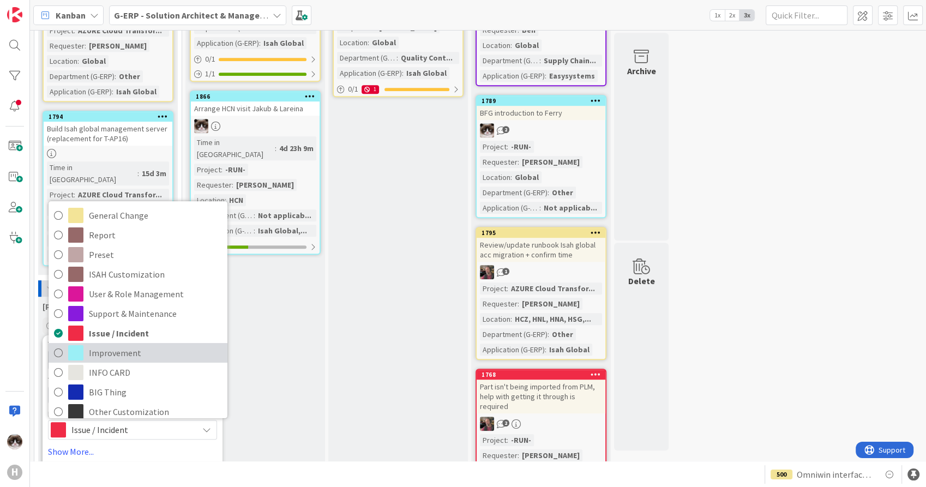
click at [131, 345] on span "Improvement" at bounding box center [155, 353] width 133 height 16
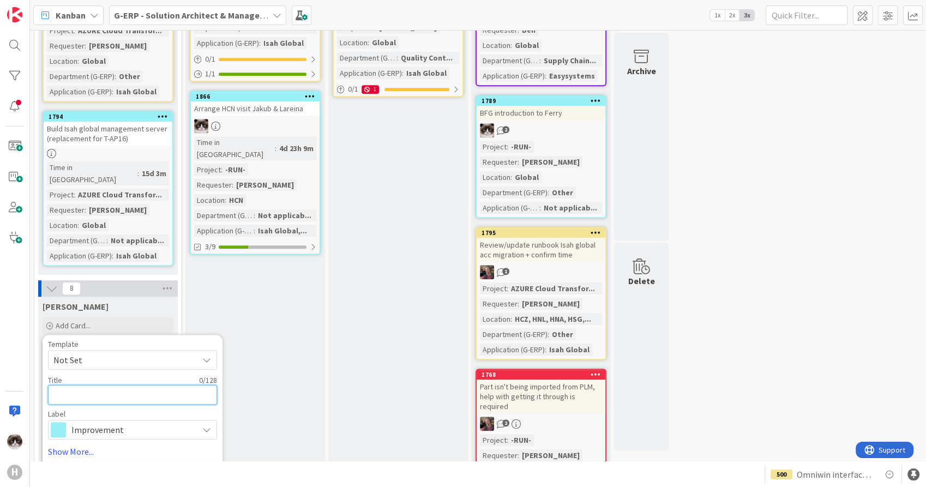
click at [135, 385] on textarea at bounding box center [132, 395] width 169 height 20
type textarea "x"
type textarea "S"
type textarea "x"
type textarea "Sc"
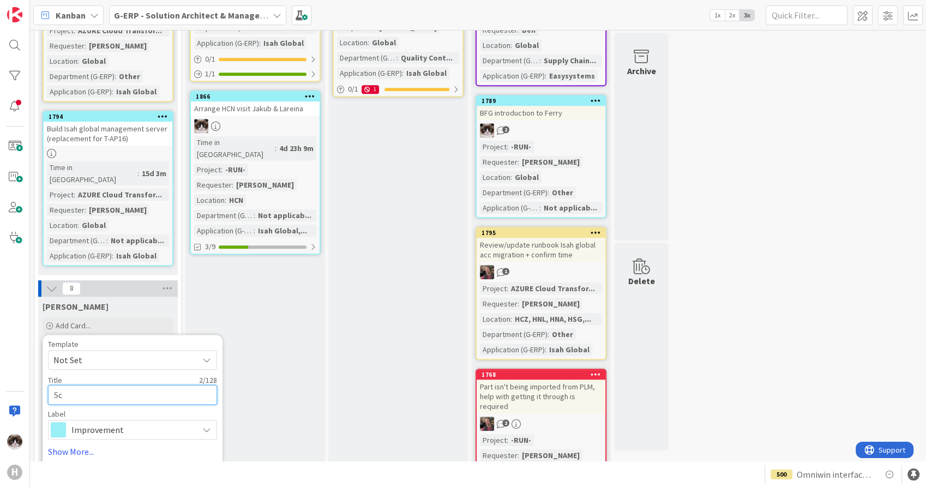
type textarea "x"
type textarea "Sch"
type textarea "x"
type textarea "Sche"
type textarea "x"
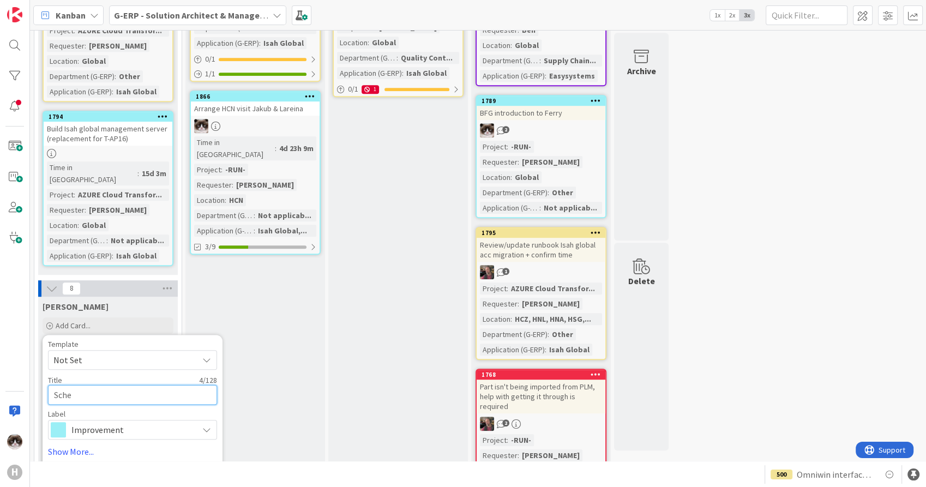
type textarea "Sched"
type textarea "x"
type textarea "Schedu"
type textarea "x"
type textarea "Schedul"
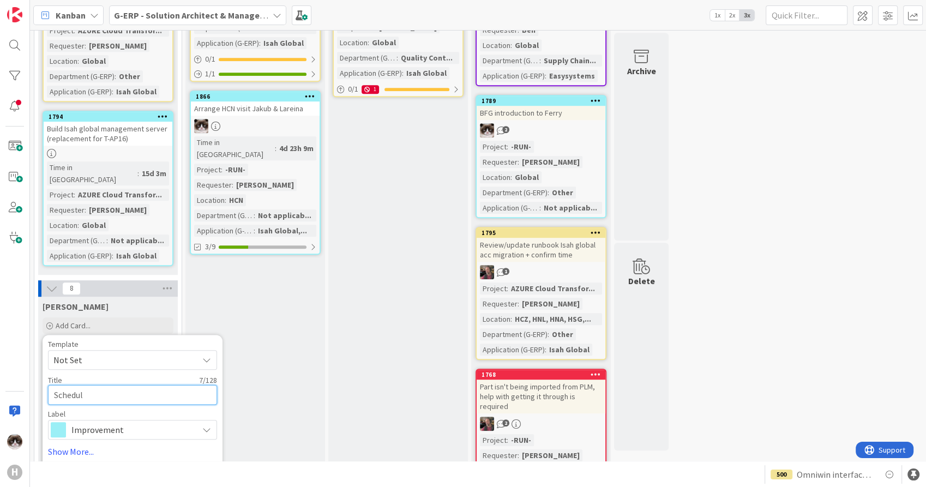
type textarea "x"
type textarea "Schedule"
type textarea "x"
type textarea "Schedule M"
type textarea "x"
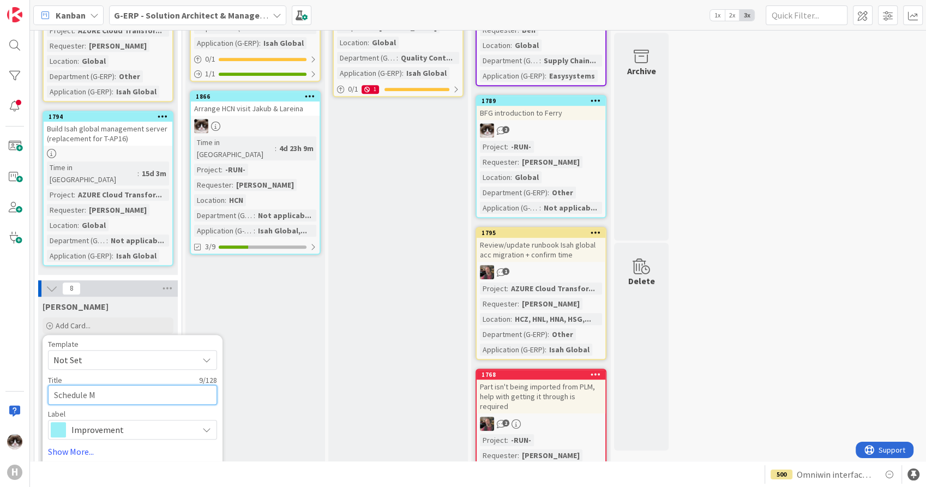
type textarea "Schedule Me"
type textarea "x"
type textarea "Schedule Mee"
type textarea "x"
type textarea "V"
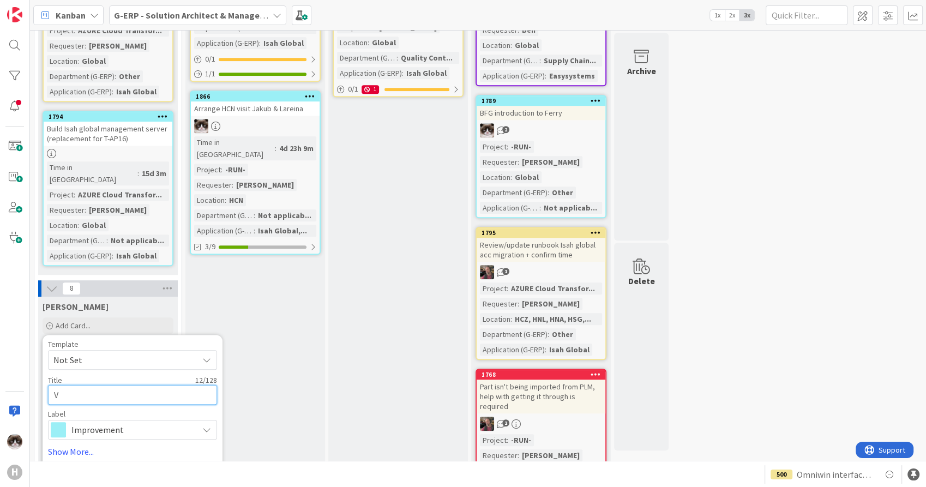
type textarea "x"
type textarea "Vi"
type textarea "x"
type textarea "Vis"
type textarea "x"
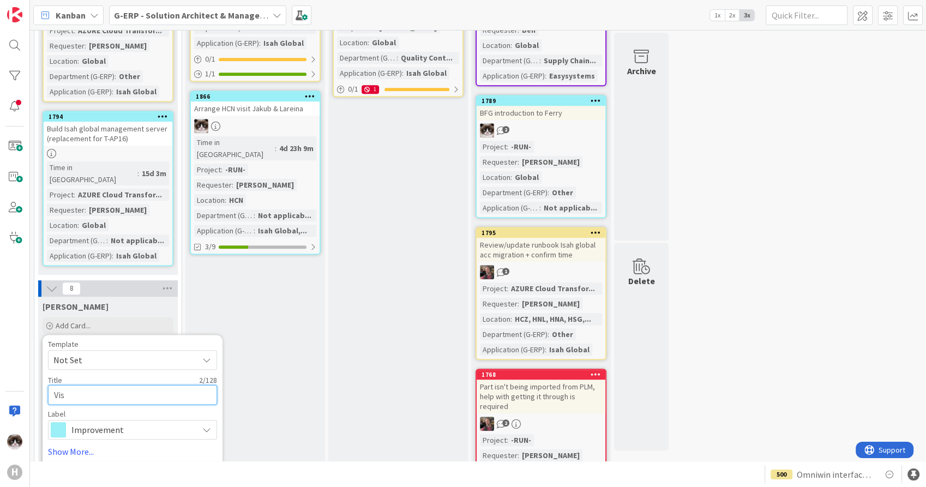
type textarea "Visi"
type textarea "x"
type textarea "Visio"
type textarea "x"
type textarea "Vision"
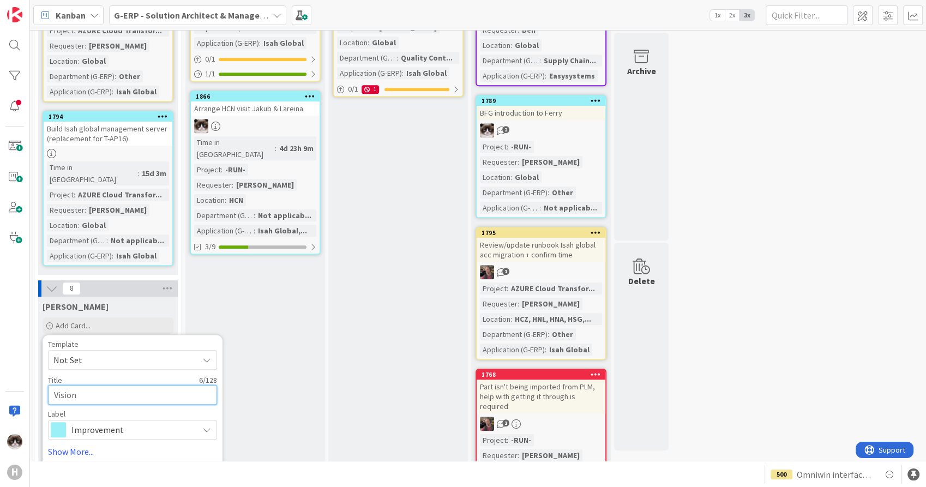
type textarea "x"
type textarea "Vision"
type textarea "x"
type textarea "Vision C"
type textarea "x"
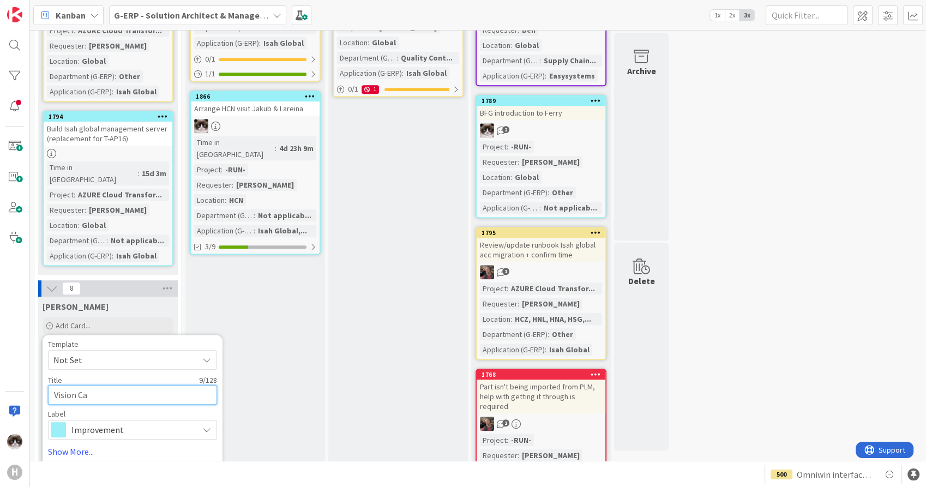
type textarea "Vision Car"
type textarea "x"
type textarea "Vision Carl"
type textarea "x"
type textarea "Vision Carlo"
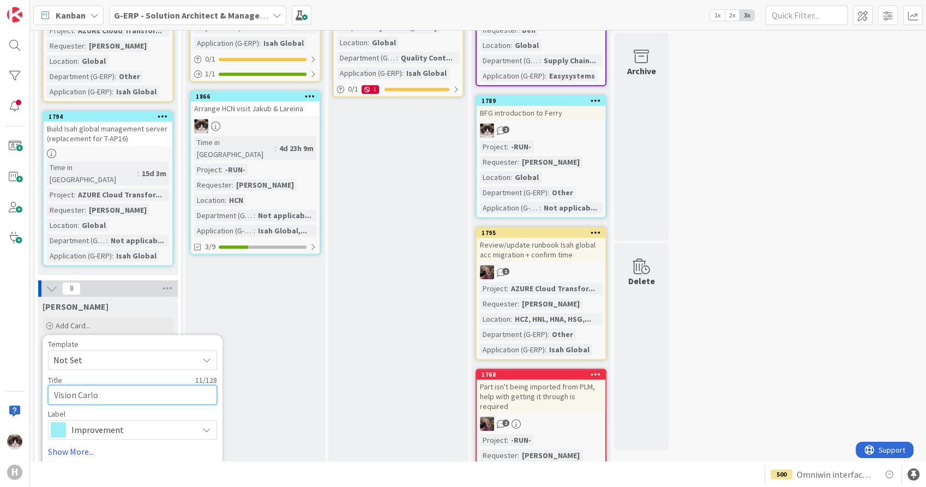
type textarea "x"
type textarea "Vision Carlo"
type textarea "x"
type textarea "Vision Carlo f"
type textarea "x"
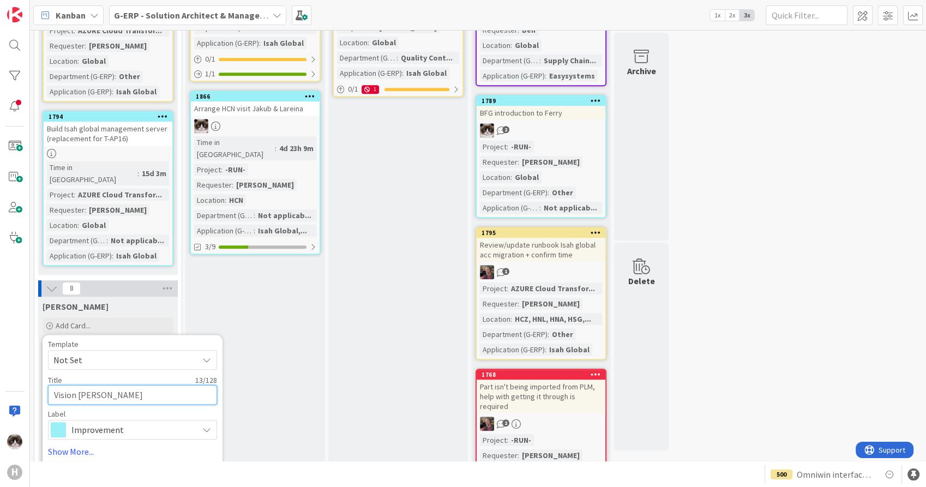
type textarea "Vision Carlo for"
type textarea "x"
type textarea "Vision Carlo for"
type textarea "x"
type textarea "Vision Carlo for I"
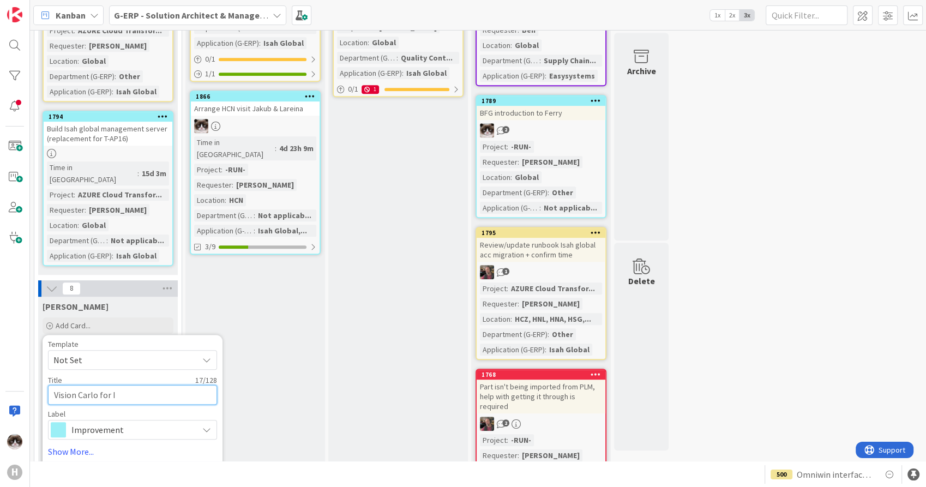
type textarea "x"
type textarea "Vision Carlo for IT"
type textarea "x"
type textarea "Vision Carlo for IT i"
type textarea "x"
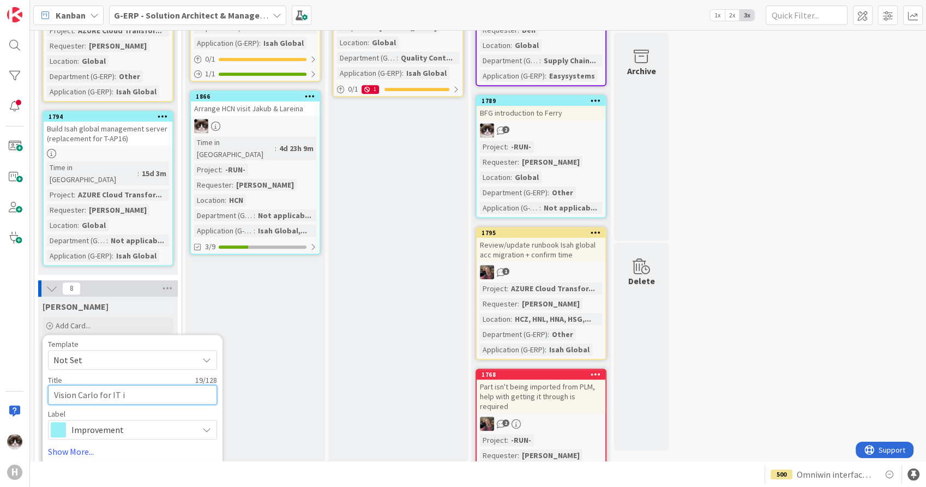
type textarea "Vision Carlo for IT in"
type textarea "x"
type textarea "Vision Carlo for IT in"
type textarea "x"
type textarea "Vision Carlo for IT in f"
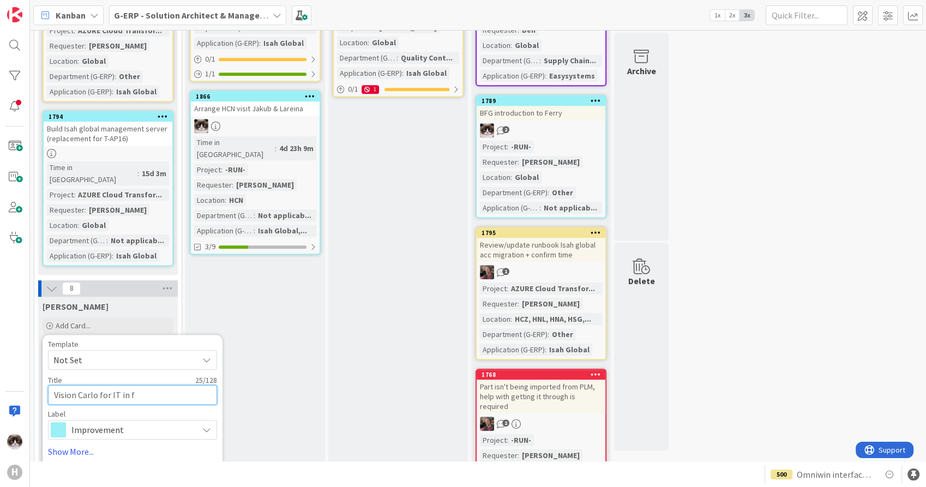
type textarea "x"
type textarea "Vision Carlo for IT in fu"
type textarea "x"
type textarea "Vision Carlo for IT in fut"
type textarea "x"
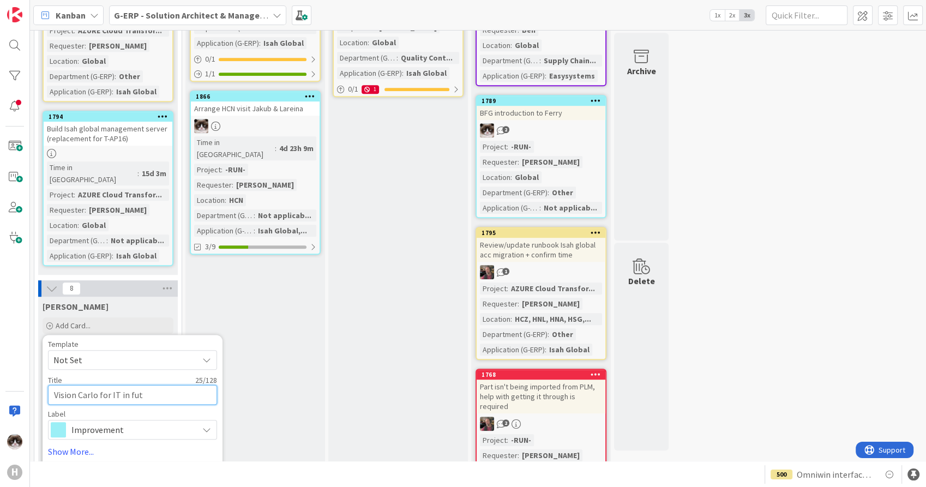
type textarea "Vision Carlo for IT in futu"
type textarea "x"
type textarea "Vision Carlo for IT in futur"
type textarea "x"
type textarea "Vision Carlo for IT in future"
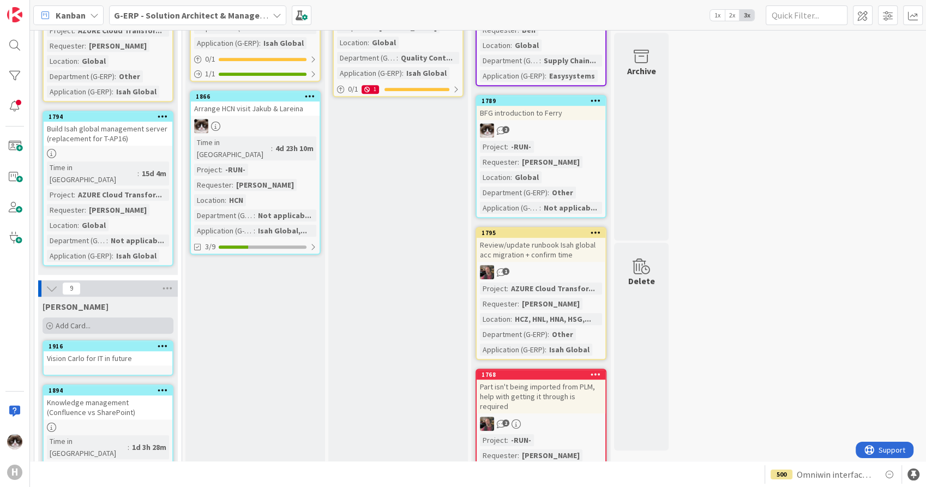
click at [105, 317] on div "Add Card..." at bounding box center [108, 325] width 131 height 16
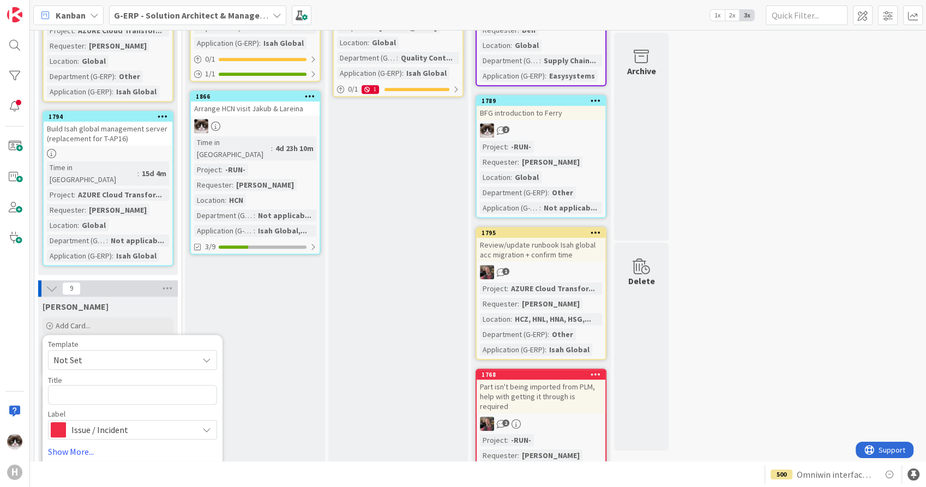
click at [95, 422] on span "Issue / Incident" at bounding box center [131, 429] width 121 height 15
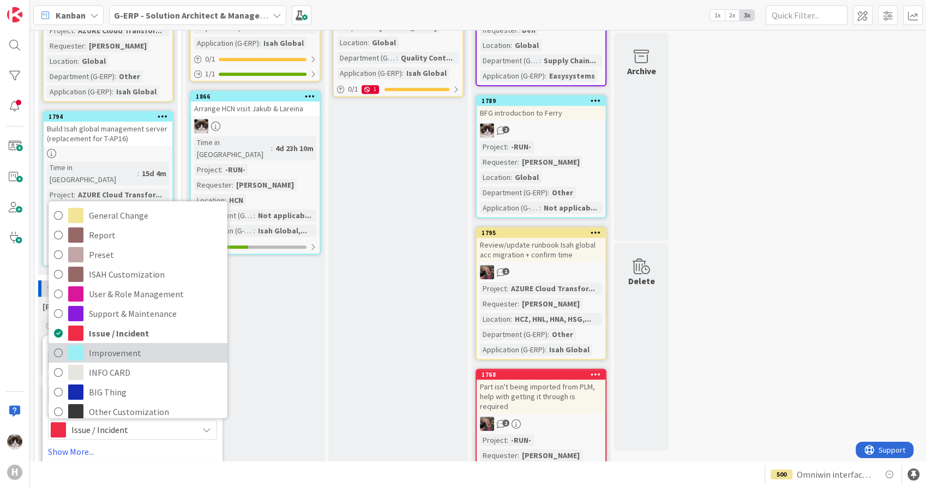
click at [122, 343] on link "Improvement" at bounding box center [138, 353] width 179 height 20
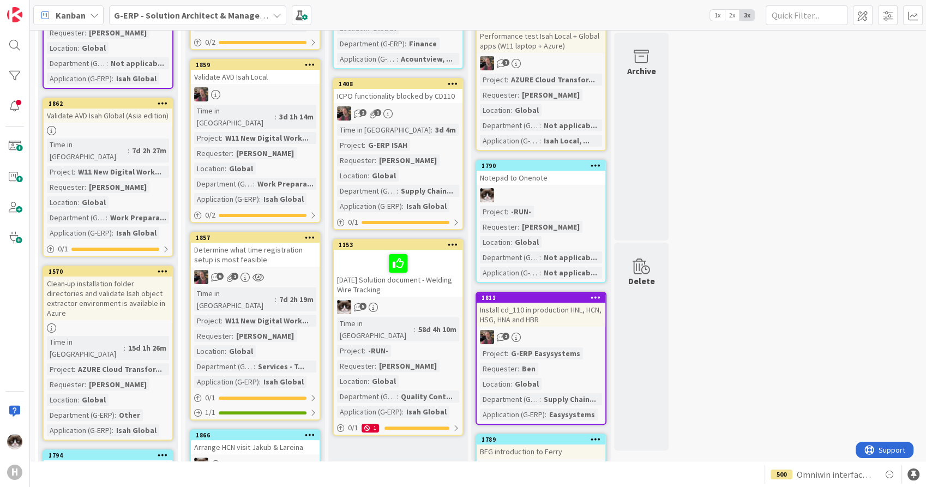
scroll to position [303, 0]
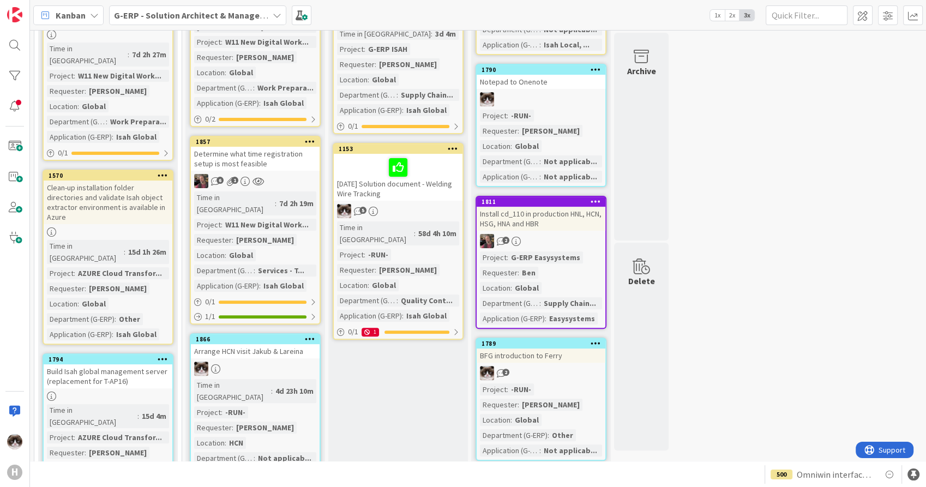
click at [244, 19] on b "G-ERP - Solution Architect & Management" at bounding box center [197, 15] width 167 height 11
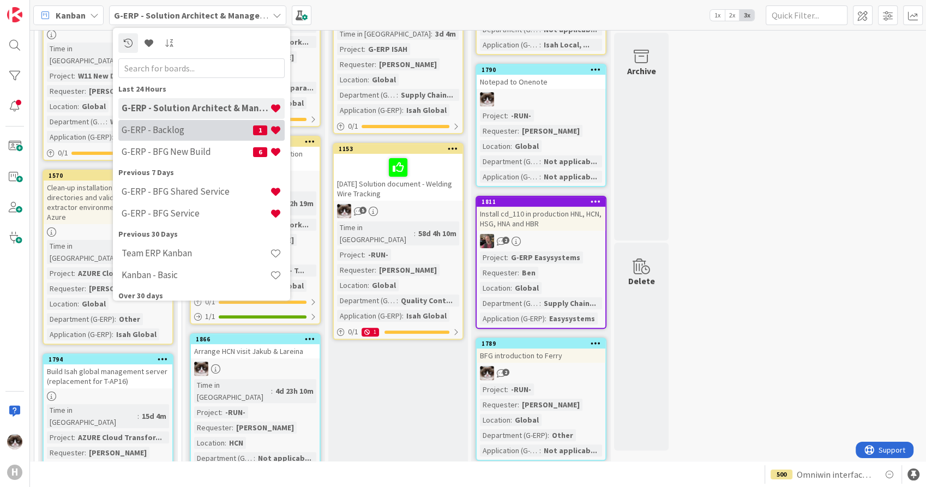
click at [185, 135] on h4 "G-ERP - Backlog" at bounding box center [187, 130] width 131 height 11
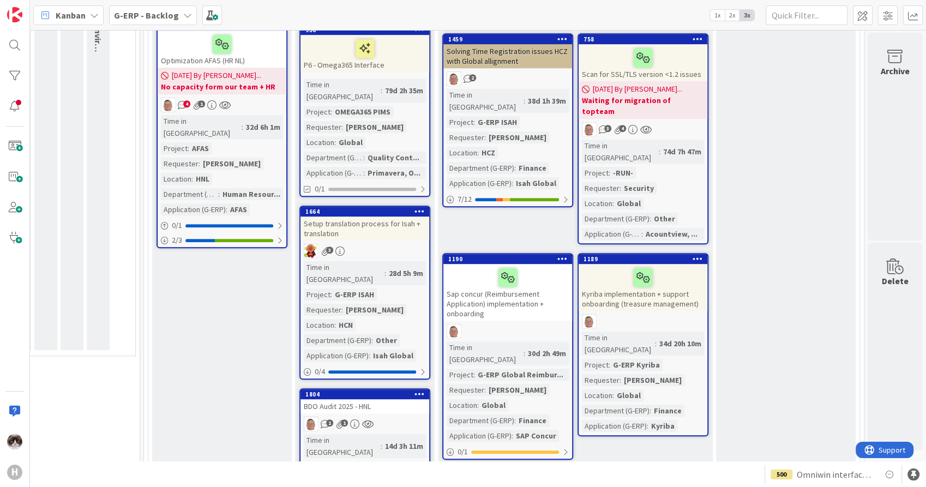
scroll to position [545, 364]
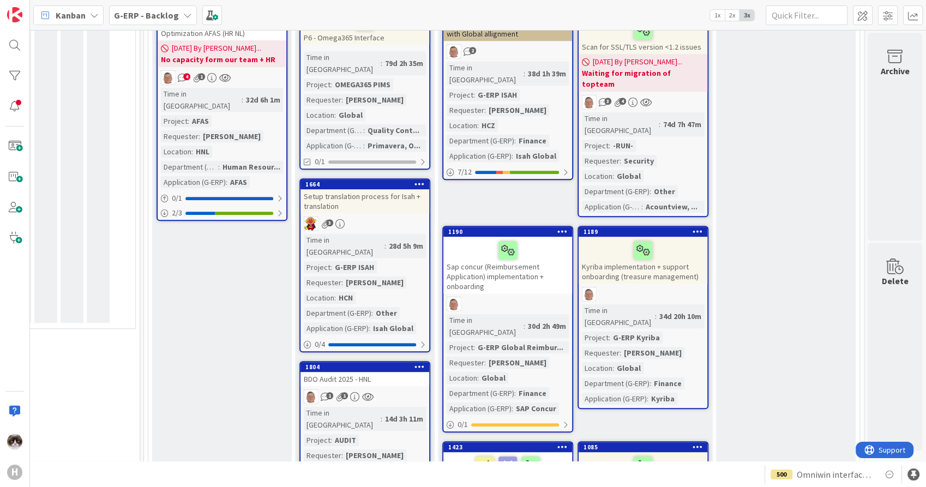
click at [398, 389] on div "1 1" at bounding box center [365, 396] width 129 height 14
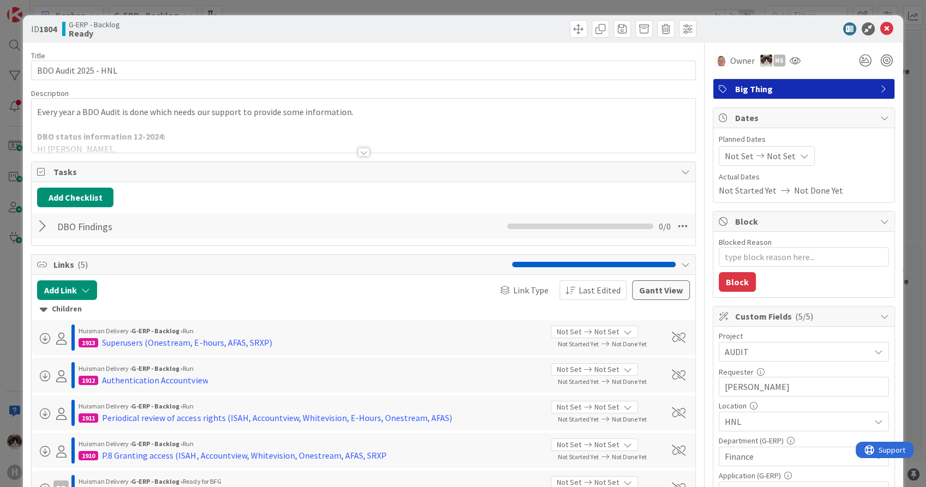
type textarea "x"
click at [72, 292] on button "Add Link" at bounding box center [67, 290] width 60 height 20
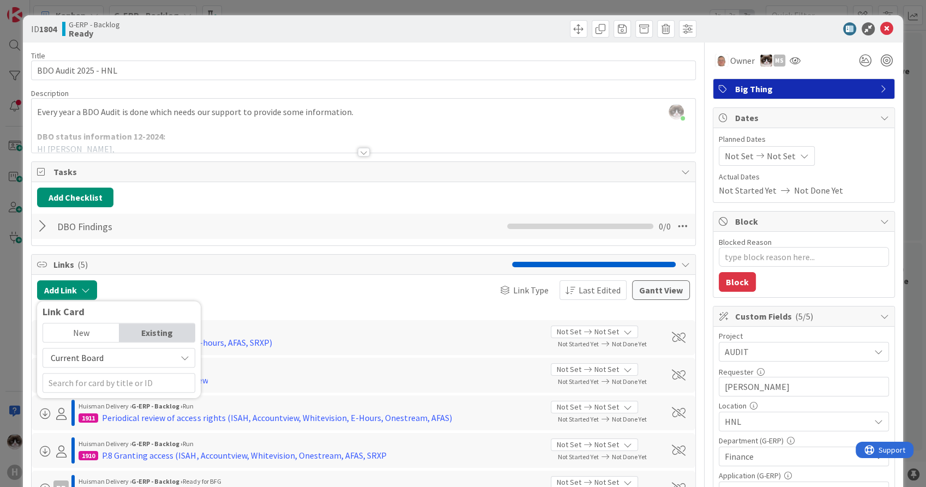
drag, startPoint x: 140, startPoint y: 350, endPoint x: 131, endPoint y: 366, distance: 18.8
click at [140, 350] on span "Current Board" at bounding box center [110, 357] width 122 height 15
click at [105, 406] on span "All Boards" at bounding box center [125, 403] width 152 height 16
click at [104, 388] on input "text" at bounding box center [119, 383] width 153 height 20
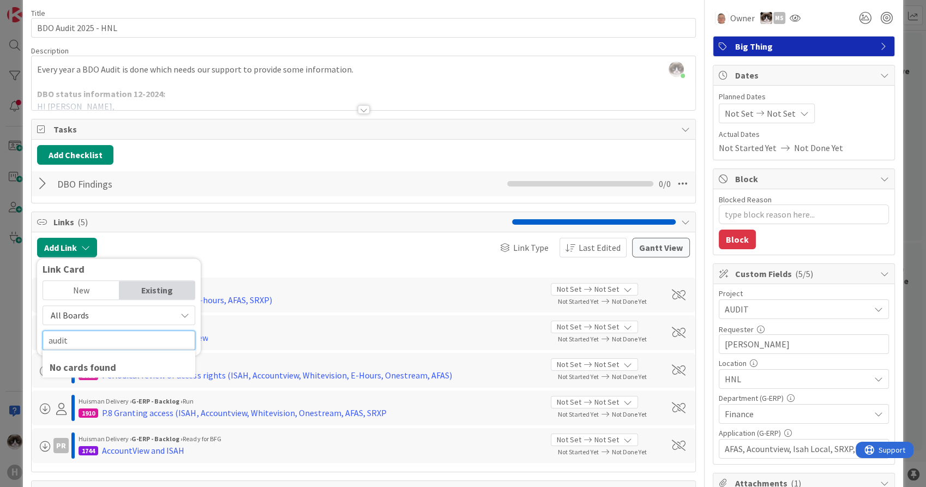
scroll to position [61, 0]
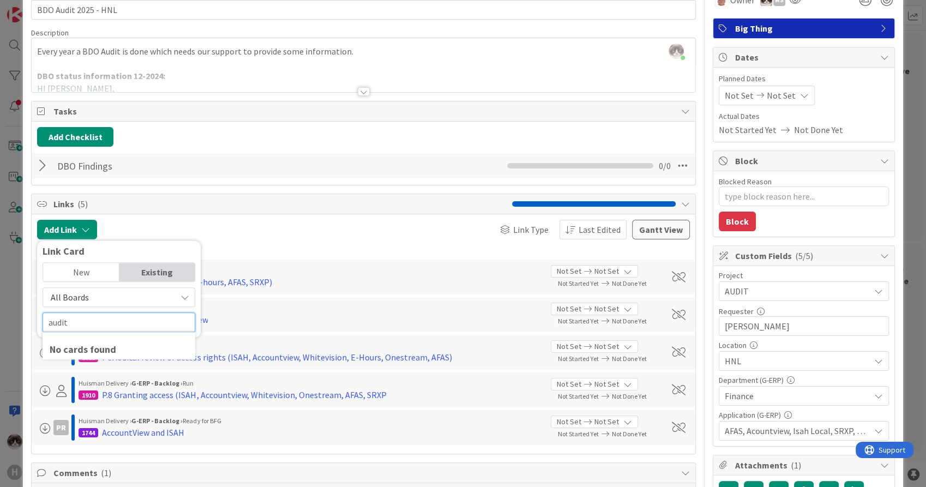
type input "audit"
click at [80, 267] on div "New" at bounding box center [81, 272] width 76 height 19
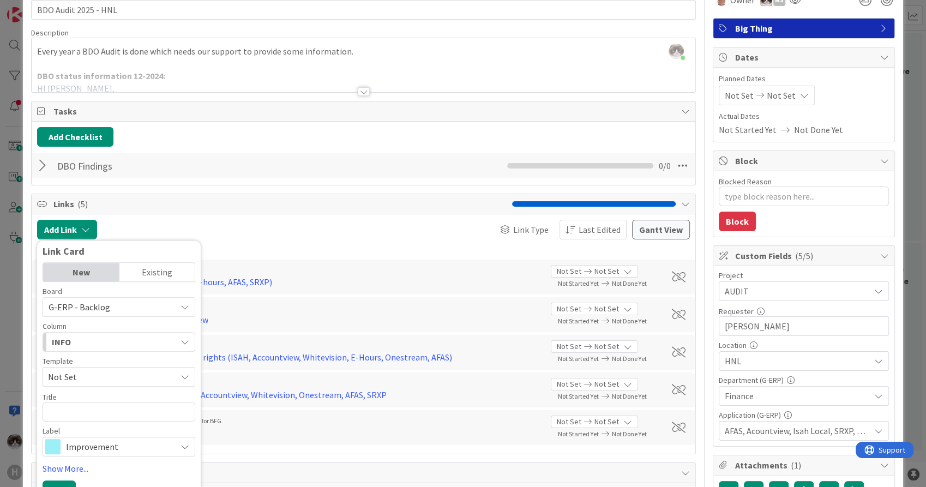
click at [145, 269] on div "Existing" at bounding box center [157, 272] width 76 height 19
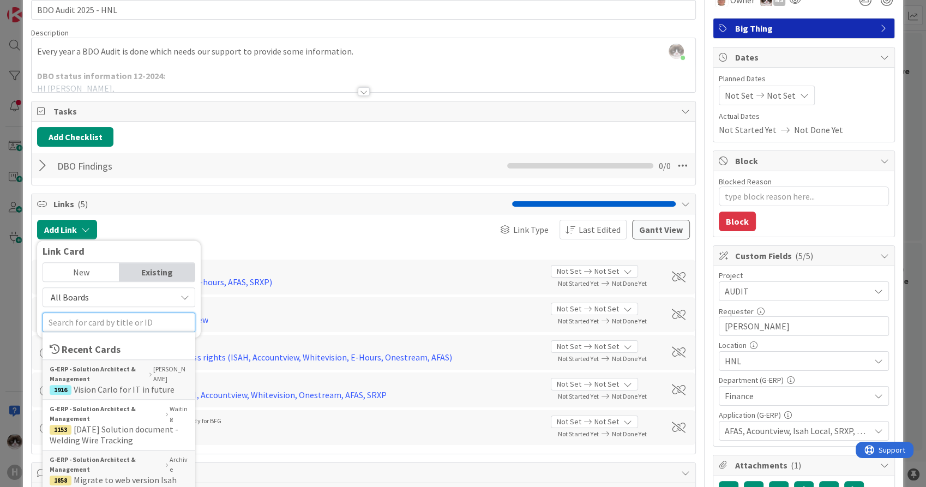
click at [89, 320] on input "text" at bounding box center [119, 323] width 153 height 20
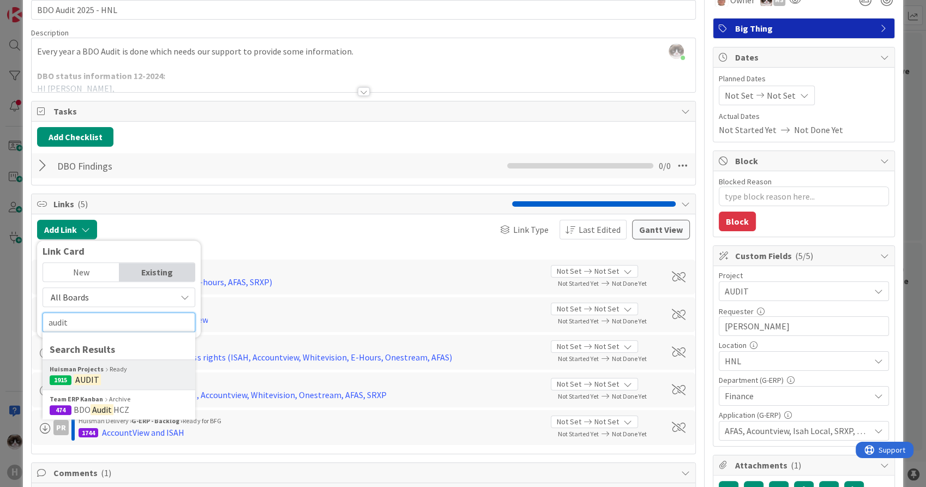
type input "audit"
click at [133, 374] on span "1915 AUDIT" at bounding box center [119, 379] width 139 height 11
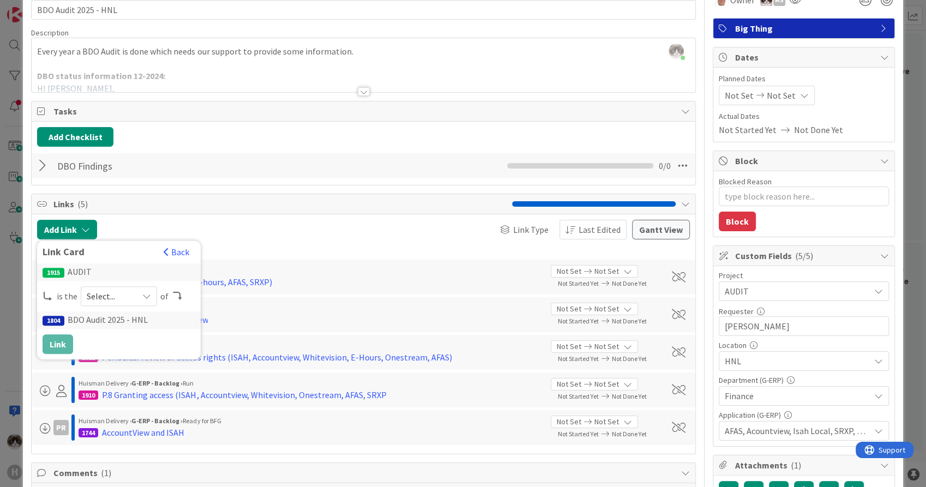
click at [99, 303] on div "Select..." at bounding box center [119, 296] width 76 height 20
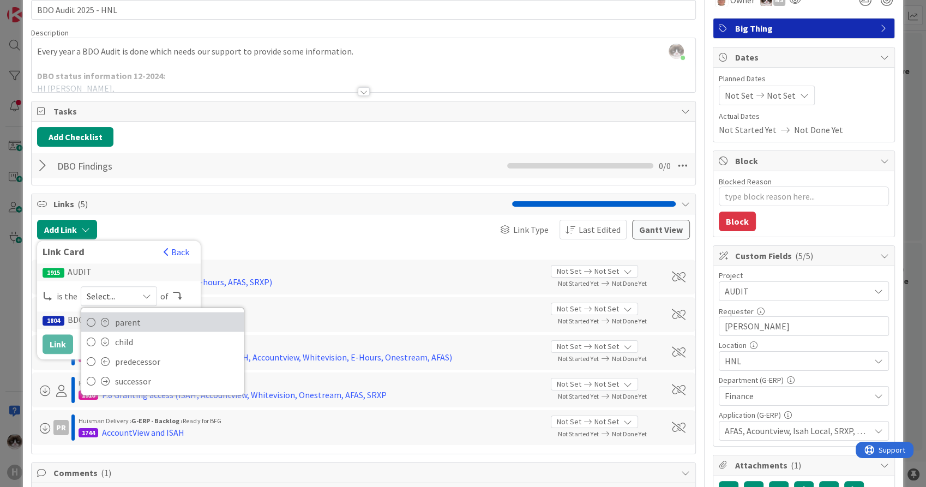
click at [132, 326] on span "parent" at bounding box center [176, 322] width 123 height 16
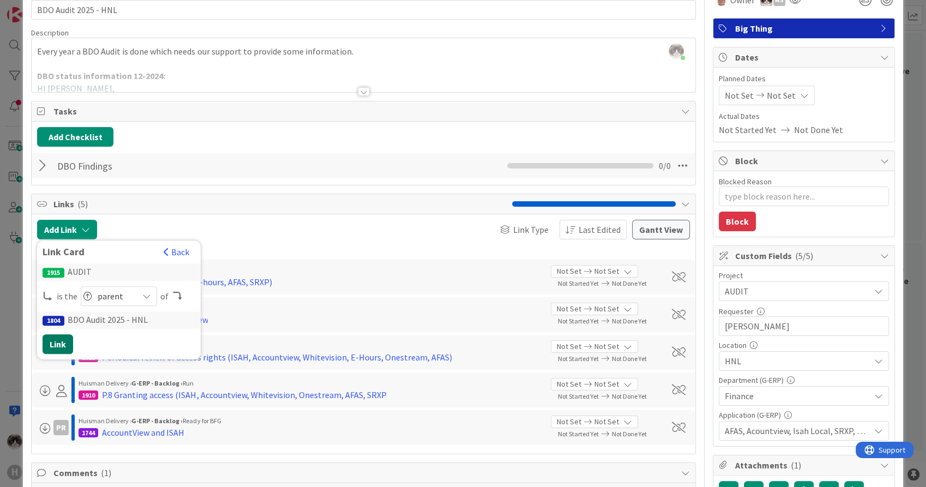
click at [59, 349] on button "Link" at bounding box center [58, 344] width 31 height 20
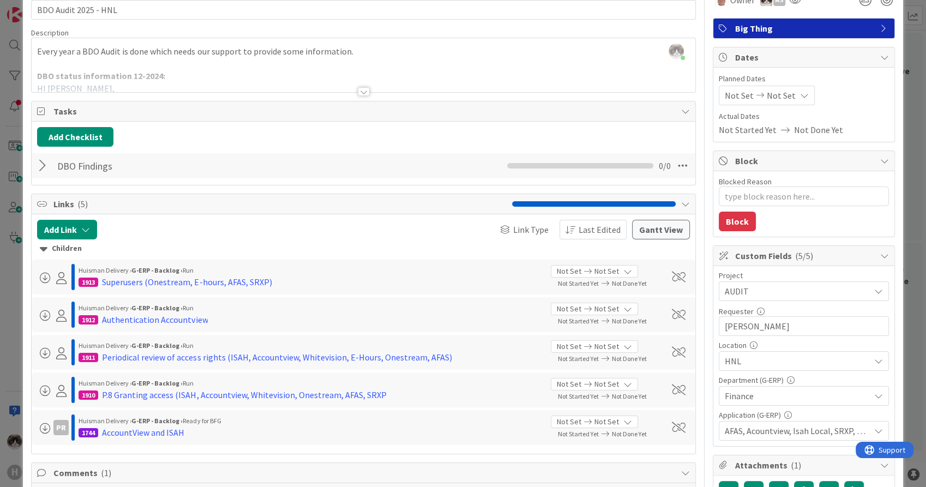
type textarea "x"
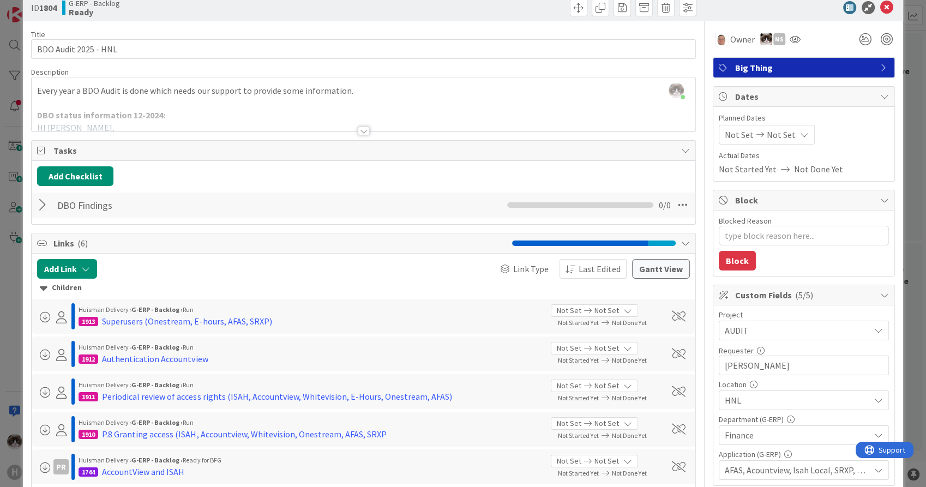
scroll to position [0, 0]
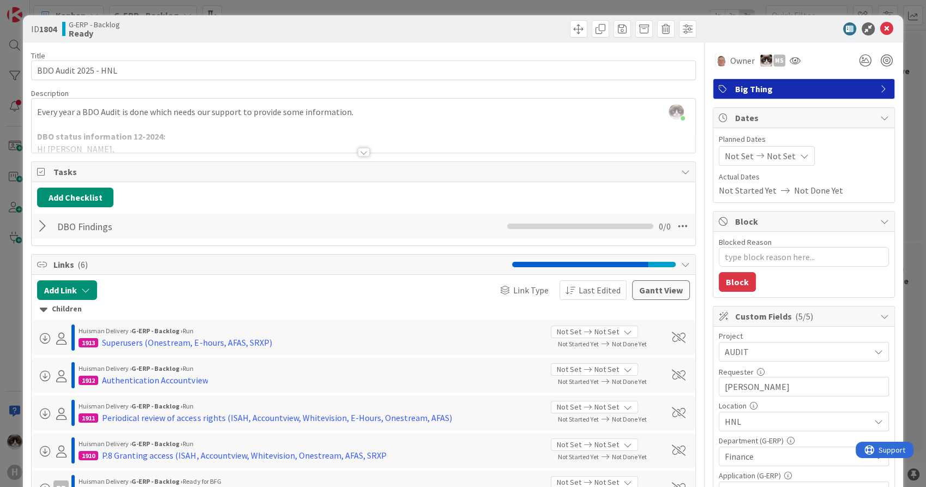
click at [880, 35] on div "ID 1804 G-ERP - Backlog Ready" at bounding box center [463, 28] width 880 height 27
click at [880, 26] on icon at bounding box center [886, 28] width 13 height 13
